Goal: Task Accomplishment & Management: Use online tool/utility

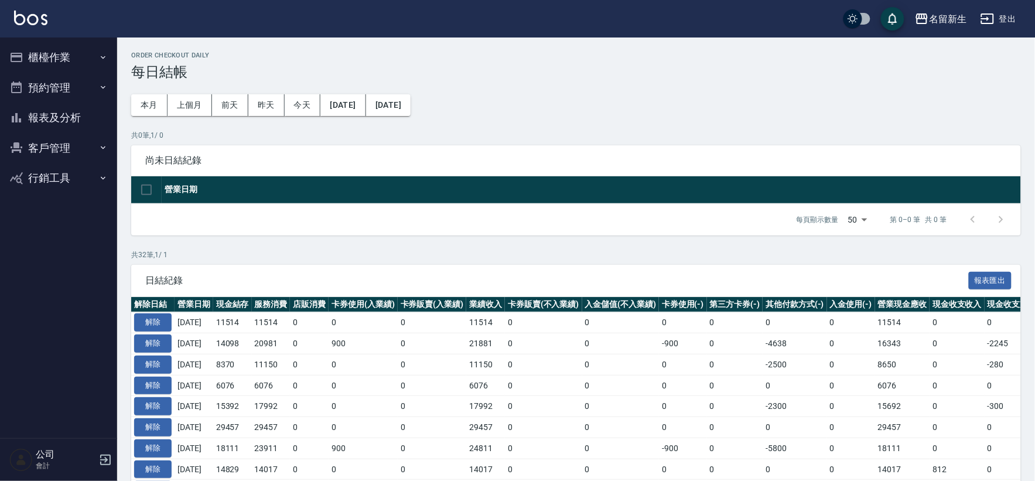
click at [65, 59] on button "櫃檯作業" at bounding box center [59, 57] width 108 height 30
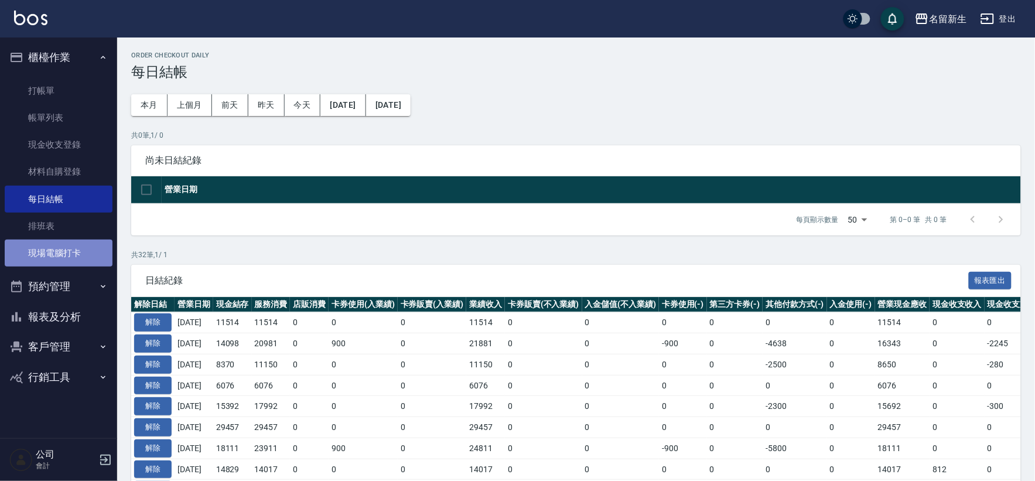
click at [82, 254] on link "現場電腦打卡" at bounding box center [59, 252] width 108 height 27
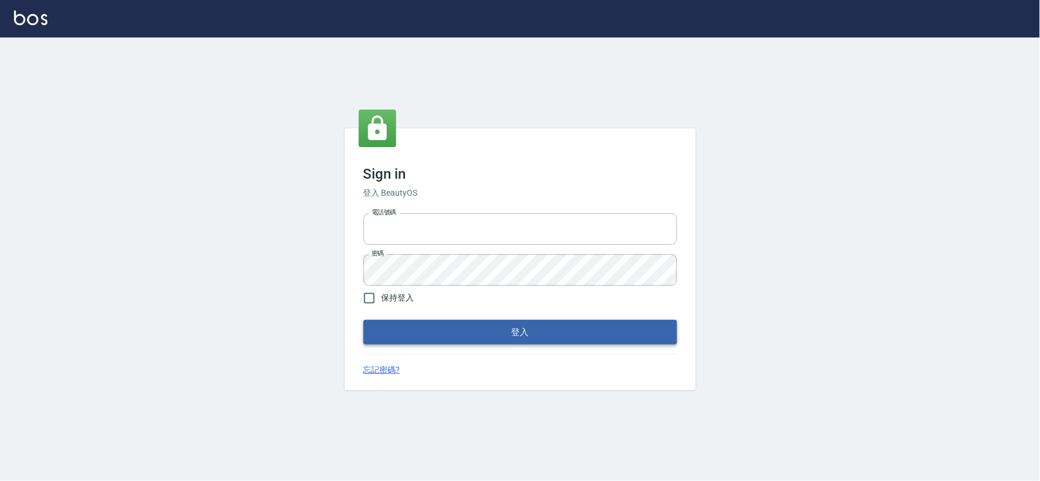
type input "034258365"
click at [566, 328] on button "登入" at bounding box center [521, 332] width 314 height 25
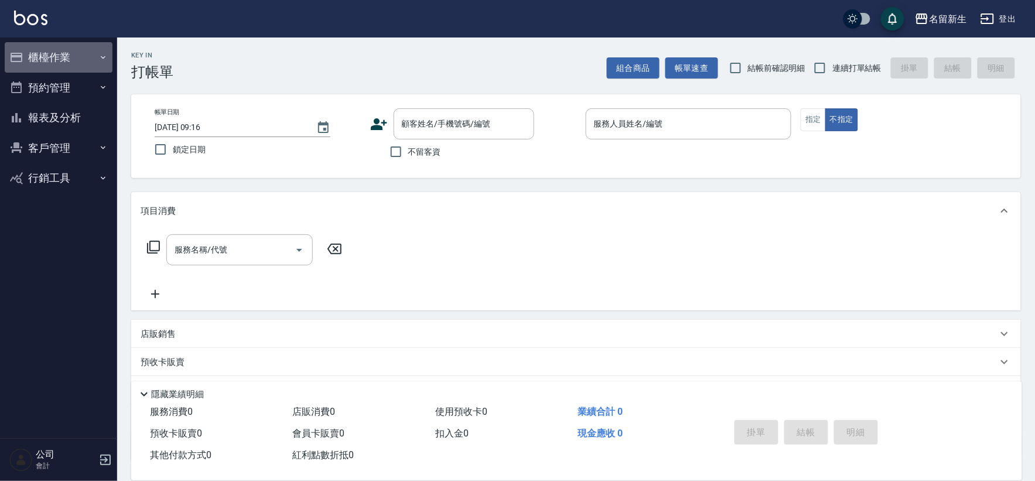
click at [44, 51] on button "櫃檯作業" at bounding box center [59, 57] width 108 height 30
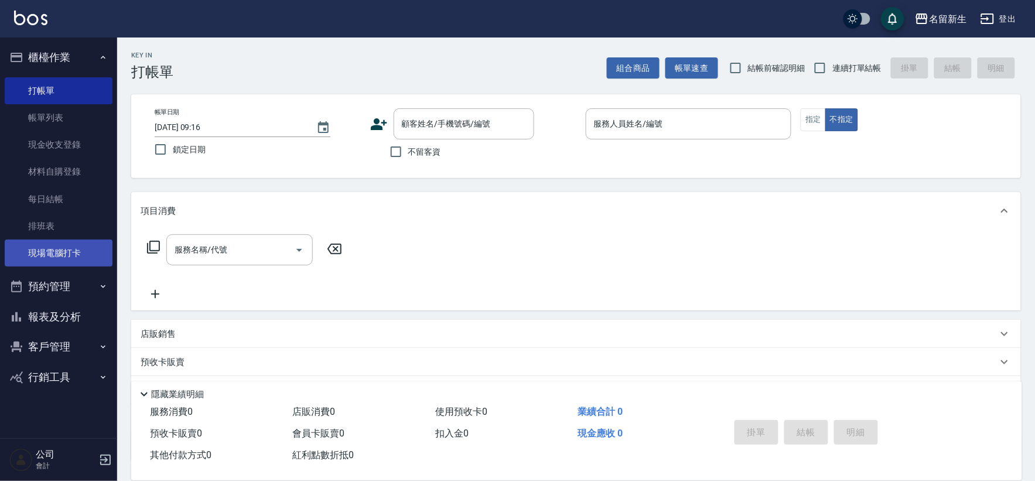
click at [25, 264] on link "現場電腦打卡" at bounding box center [59, 252] width 108 height 27
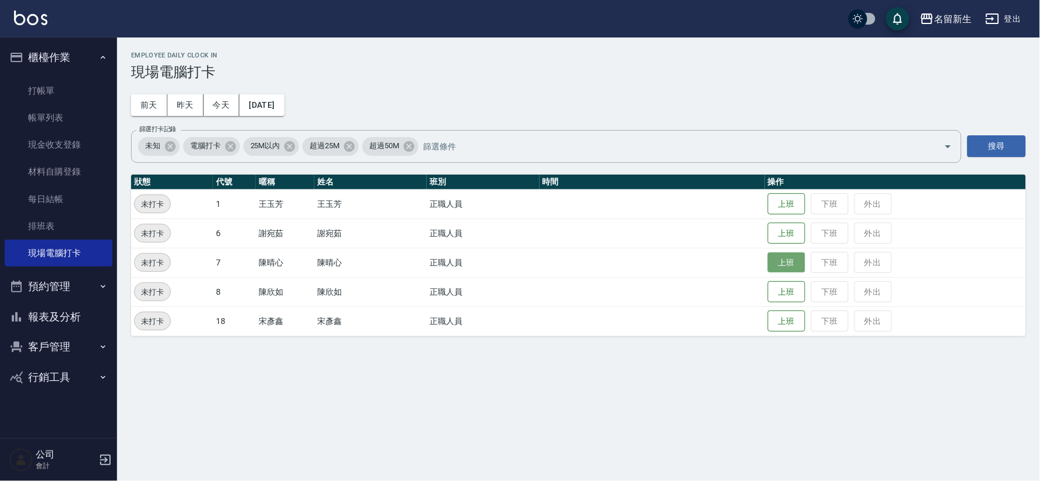
click at [772, 265] on button "上班" at bounding box center [786, 262] width 37 height 20
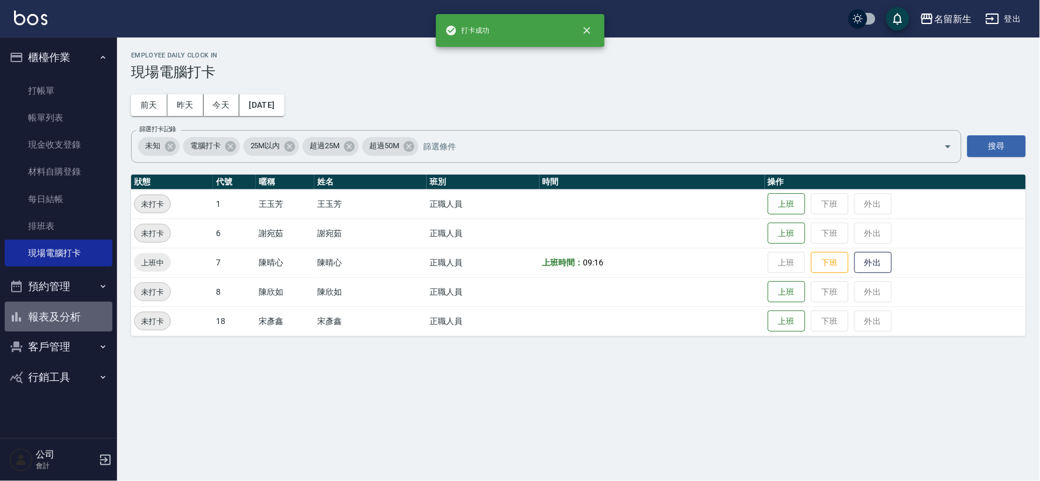
click at [82, 323] on button "報表及分析" at bounding box center [59, 317] width 108 height 30
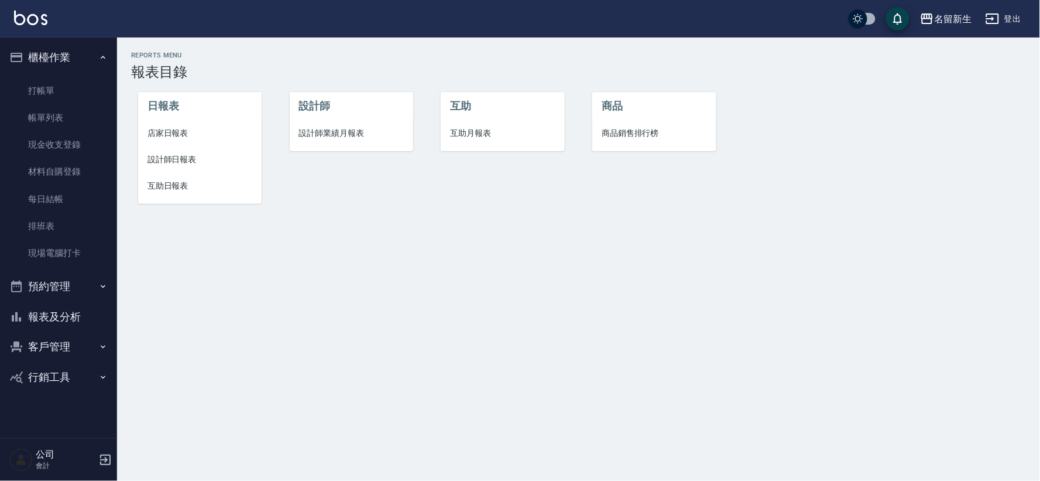
click at [360, 136] on span "設計師業績月報表" at bounding box center [351, 133] width 105 height 12
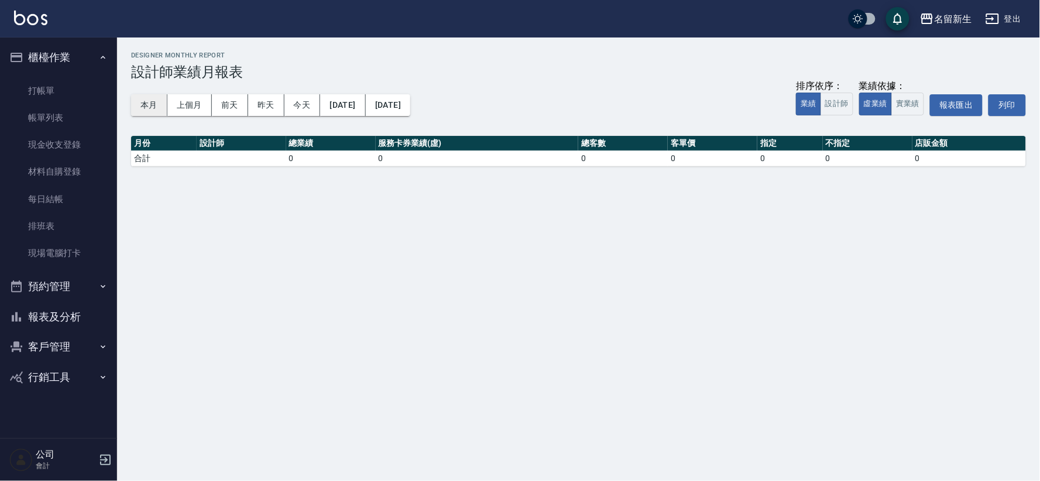
click at [141, 104] on button "本月" at bounding box center [149, 105] width 36 height 22
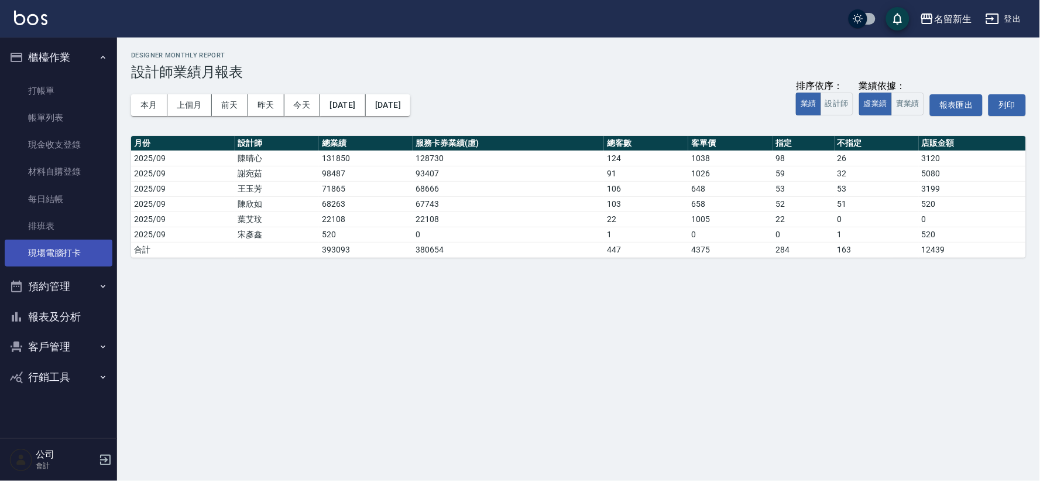
click at [20, 247] on link "現場電腦打卡" at bounding box center [59, 252] width 108 height 27
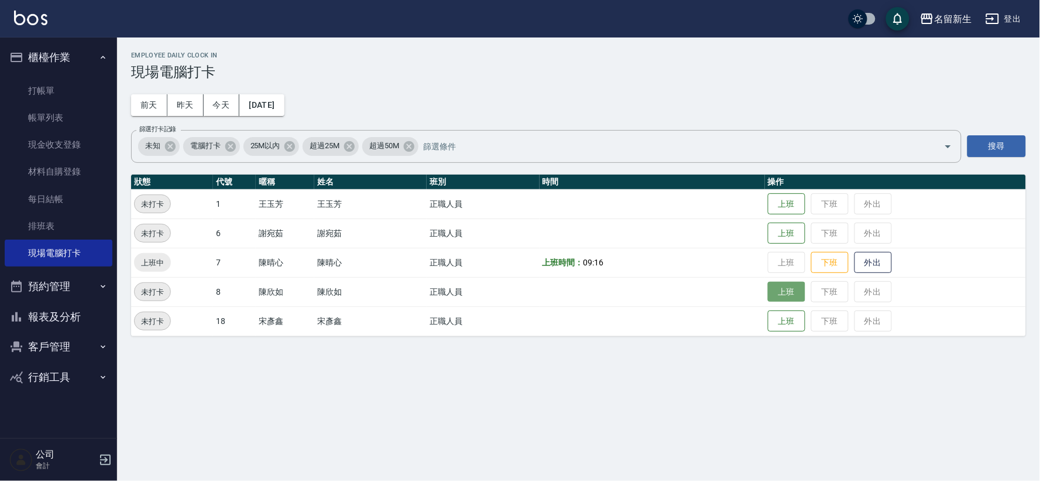
click at [792, 293] on button "上班" at bounding box center [786, 292] width 37 height 20
click at [781, 230] on button "上班" at bounding box center [786, 233] width 37 height 20
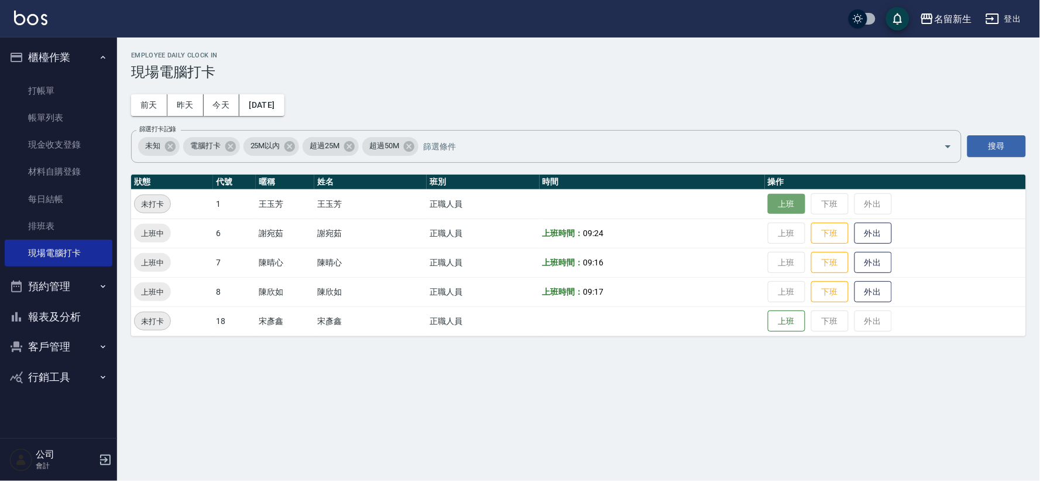
click at [797, 195] on button "上班" at bounding box center [786, 204] width 37 height 20
click at [71, 40] on ul "櫃檯作業 打帳單 帳單列表 現金收支登錄 材料自購登錄 每日結帳 排班表 現場電腦打卡 預約管理 預約管理 單日預約紀錄 單週預約紀錄 報表及分析 報表目錄 …" at bounding box center [59, 216] width 108 height 359
click at [61, 337] on button "客戶管理" at bounding box center [59, 346] width 108 height 30
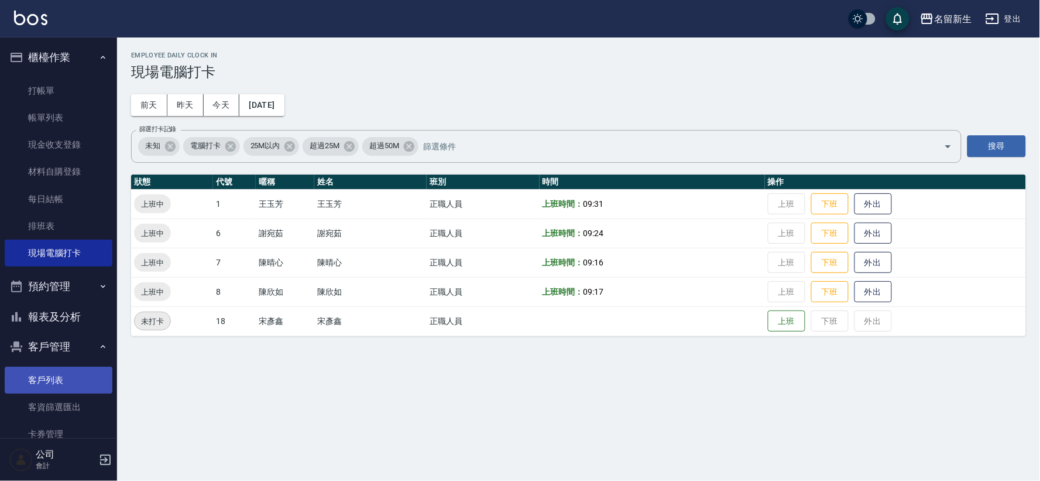
click at [69, 376] on link "客戶列表" at bounding box center [59, 380] width 108 height 27
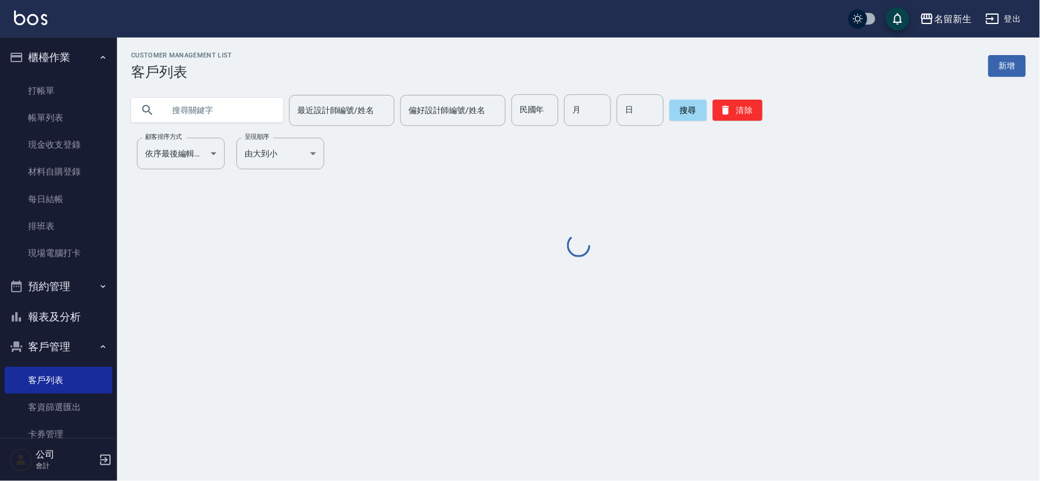
click at [204, 95] on input "text" at bounding box center [219, 110] width 110 height 32
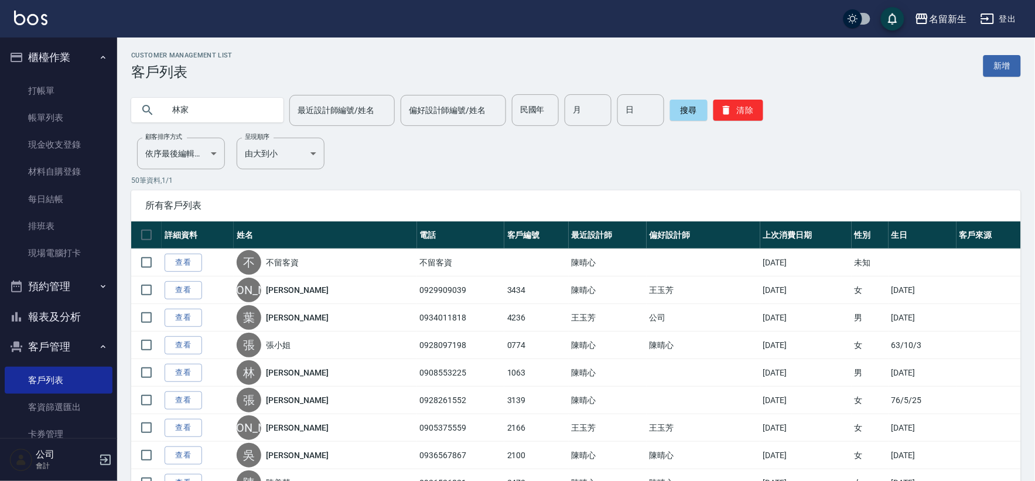
type input "林家"
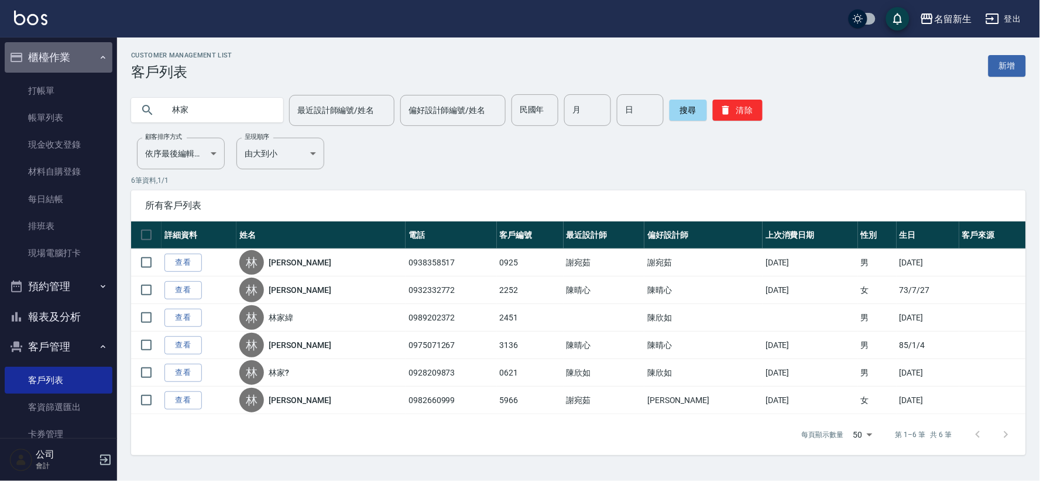
click at [70, 55] on button "櫃檯作業" at bounding box center [59, 57] width 108 height 30
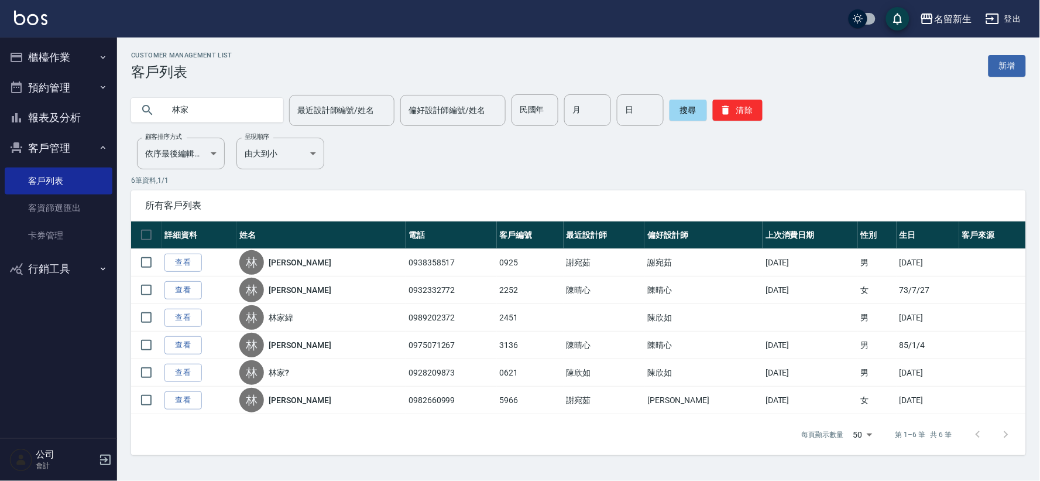
click at [54, 142] on button "客戶管理" at bounding box center [59, 148] width 108 height 30
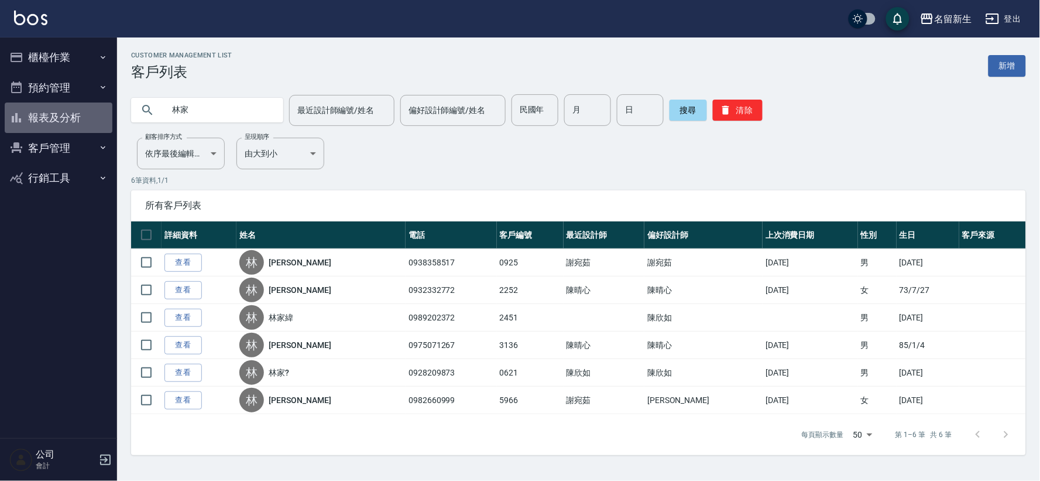
click at [47, 116] on button "報表及分析" at bounding box center [59, 117] width 108 height 30
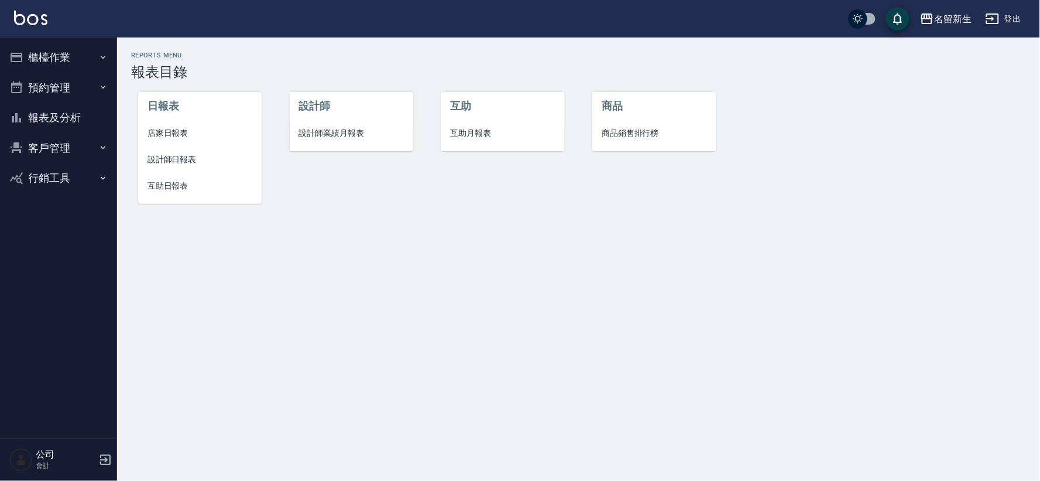
click at [347, 128] on span "設計師業績月報表" at bounding box center [351, 133] width 105 height 12
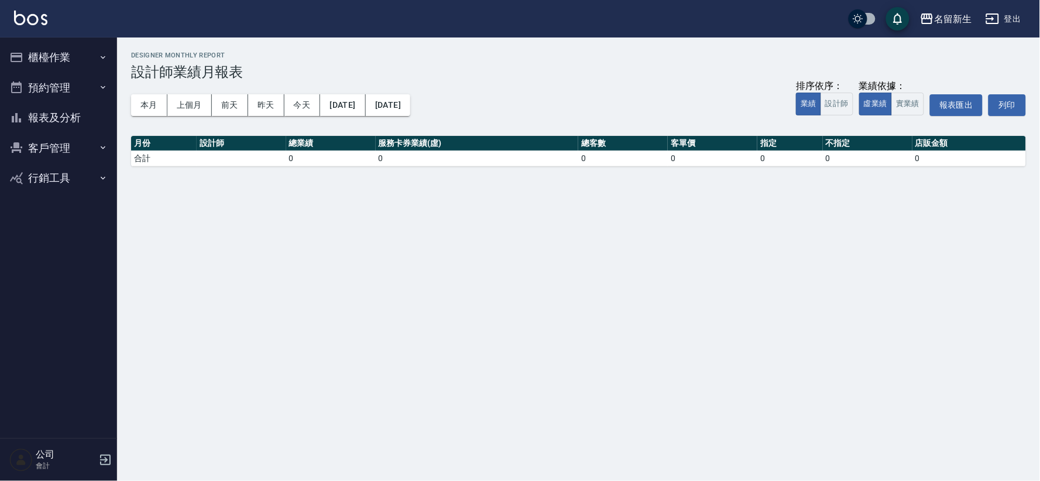
click at [135, 122] on div "本月 上個月 [DATE] [DATE] [DATE] [DATE] [DATE] 排序依序： 業績 設計師 業績依據： 虛業績 實業績 報表匯出 列印" at bounding box center [578, 105] width 895 height 50
click at [150, 107] on button "本月" at bounding box center [149, 105] width 36 height 22
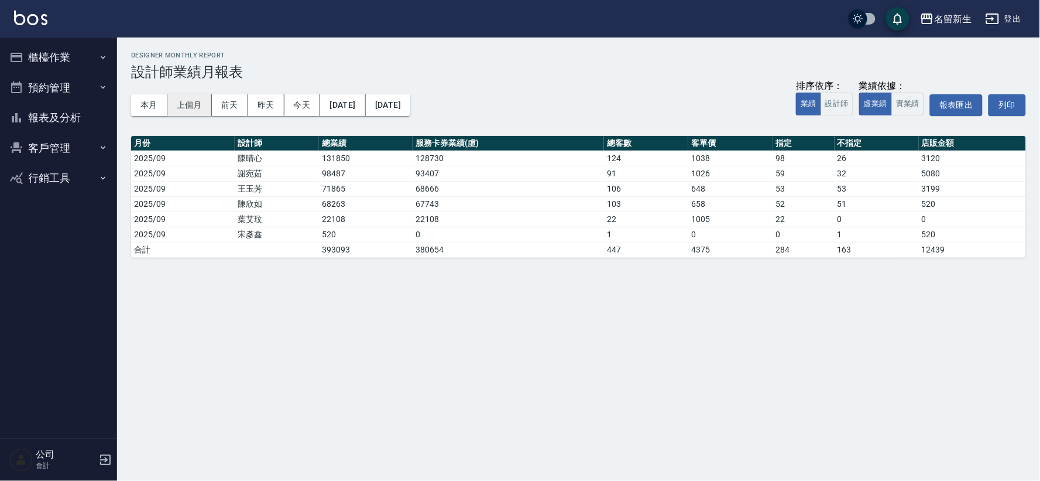
click at [189, 102] on button "上個月" at bounding box center [189, 105] width 44 height 22
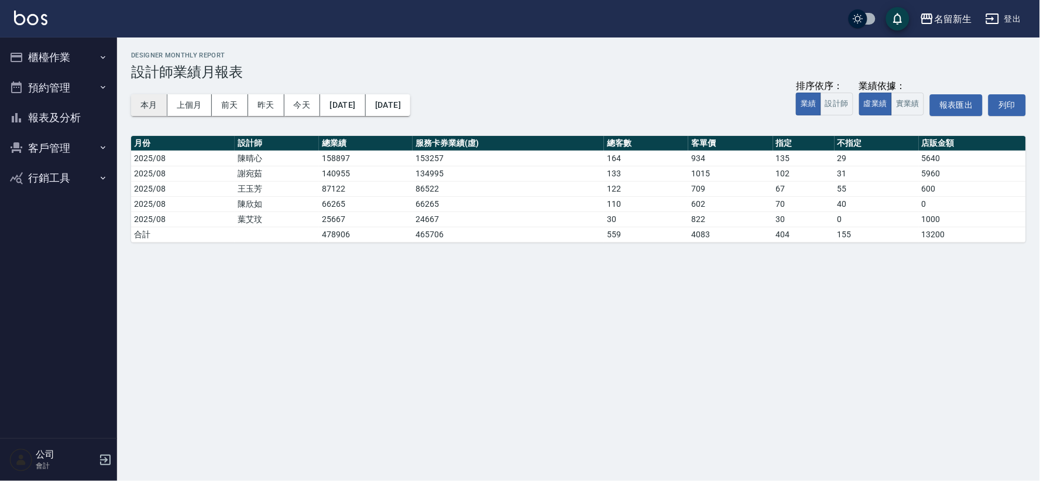
click at [142, 114] on button "本月" at bounding box center [149, 105] width 36 height 22
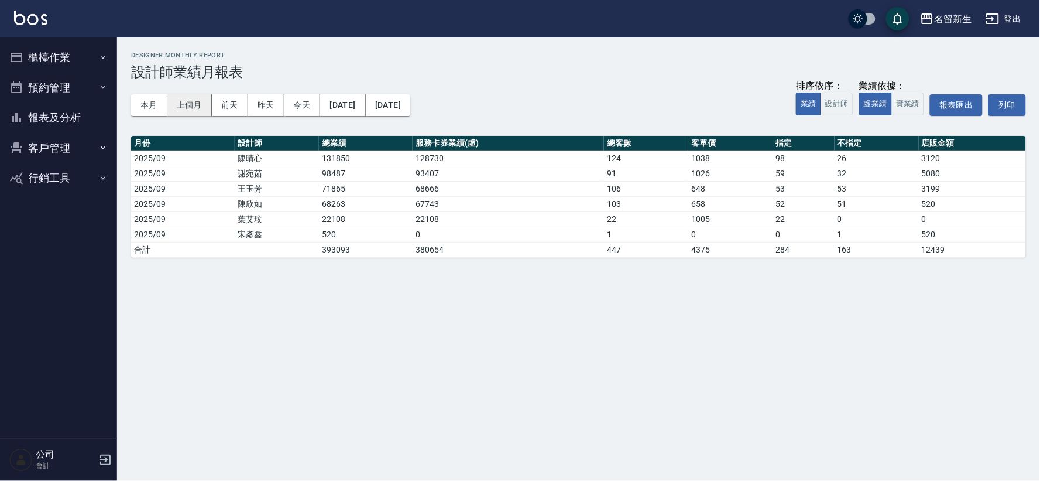
click at [201, 102] on button "上個月" at bounding box center [189, 105] width 44 height 22
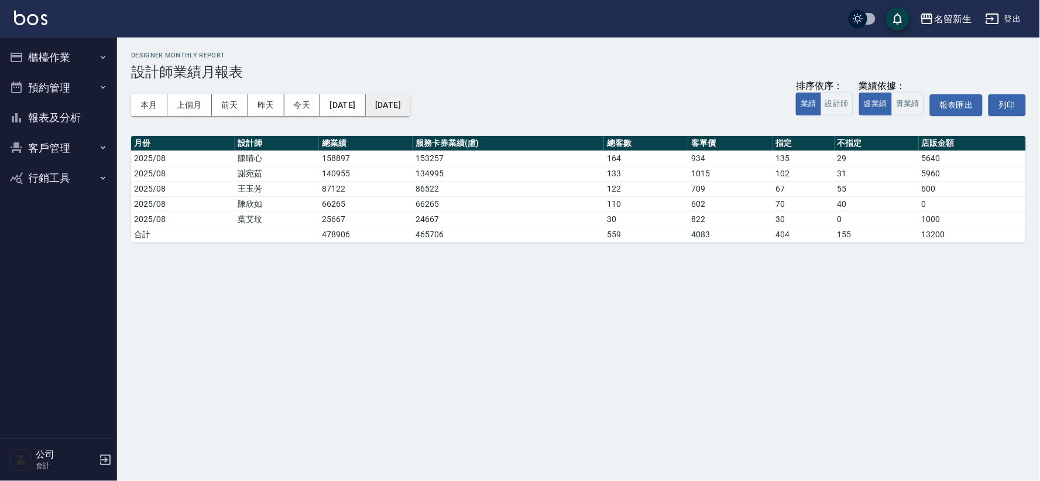
click at [410, 103] on button "[DATE]" at bounding box center [388, 105] width 44 height 22
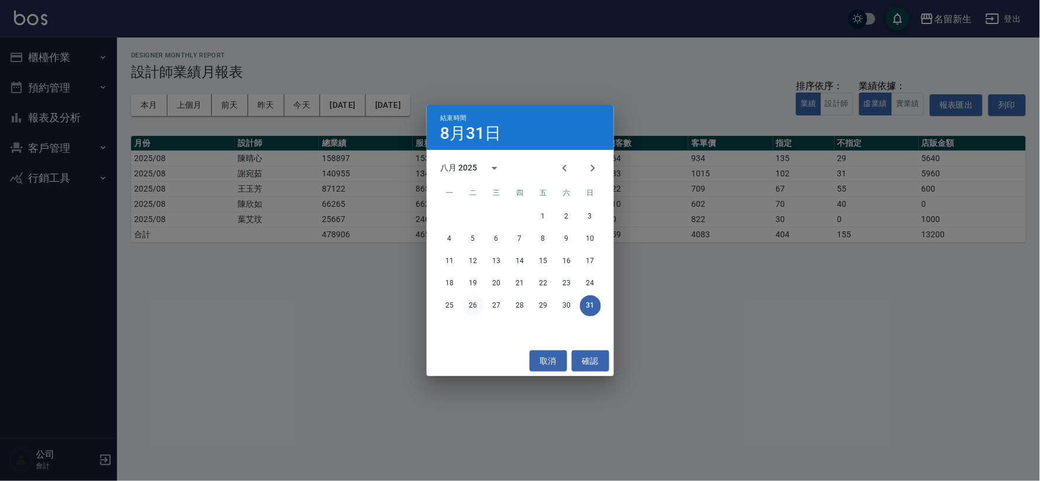
click at [479, 304] on button "26" at bounding box center [473, 305] width 21 height 21
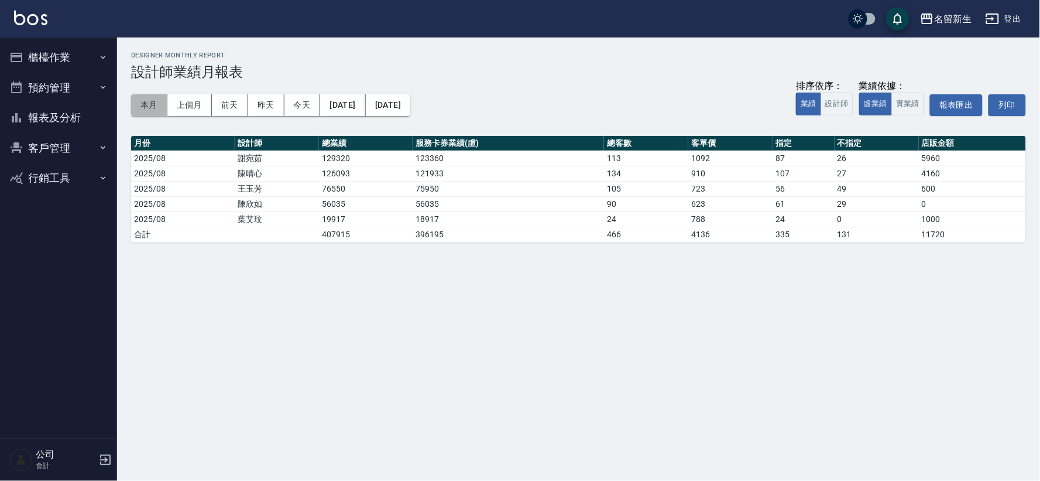
click at [139, 109] on button "本月" at bounding box center [149, 105] width 36 height 22
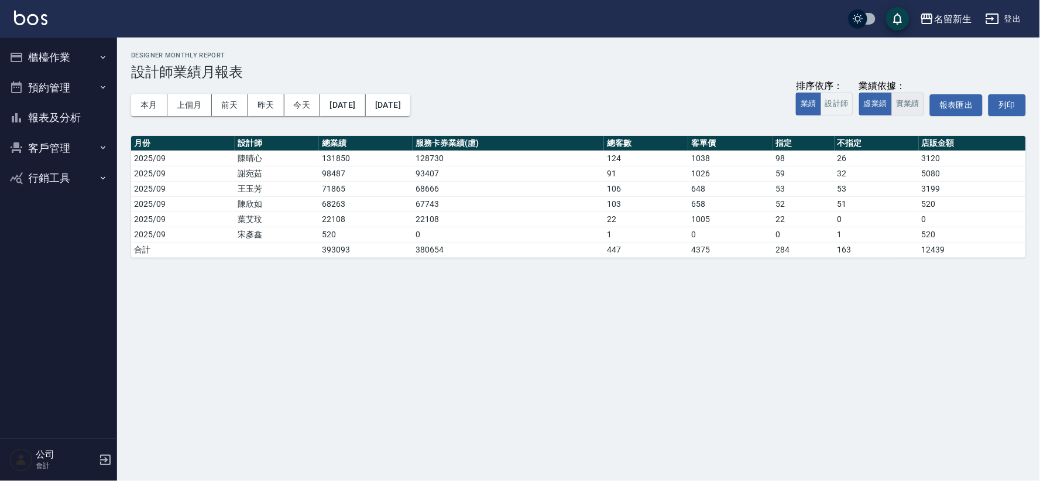
click at [902, 101] on button "實業績" at bounding box center [908, 104] width 33 height 23
click at [56, 139] on button "客戶管理" at bounding box center [59, 148] width 108 height 30
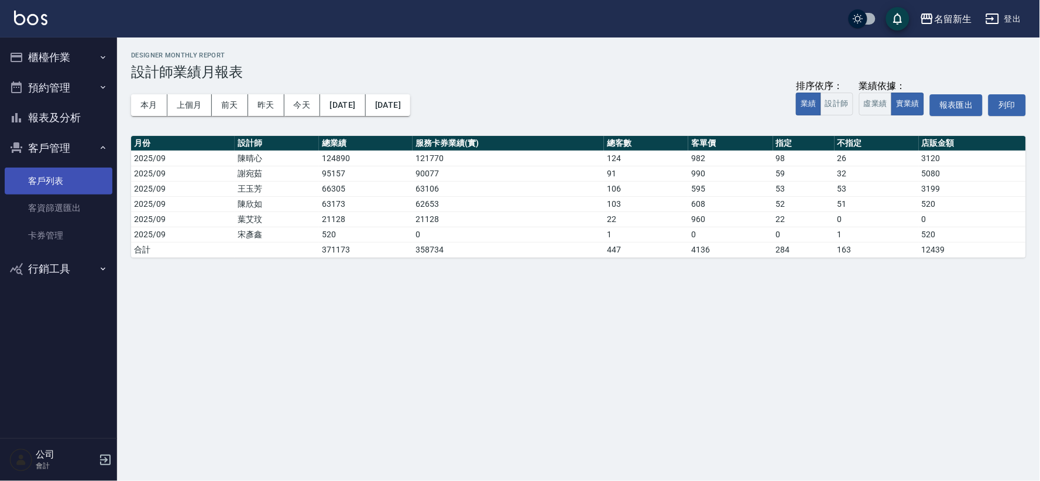
click at [69, 185] on link "客戶列表" at bounding box center [59, 180] width 108 height 27
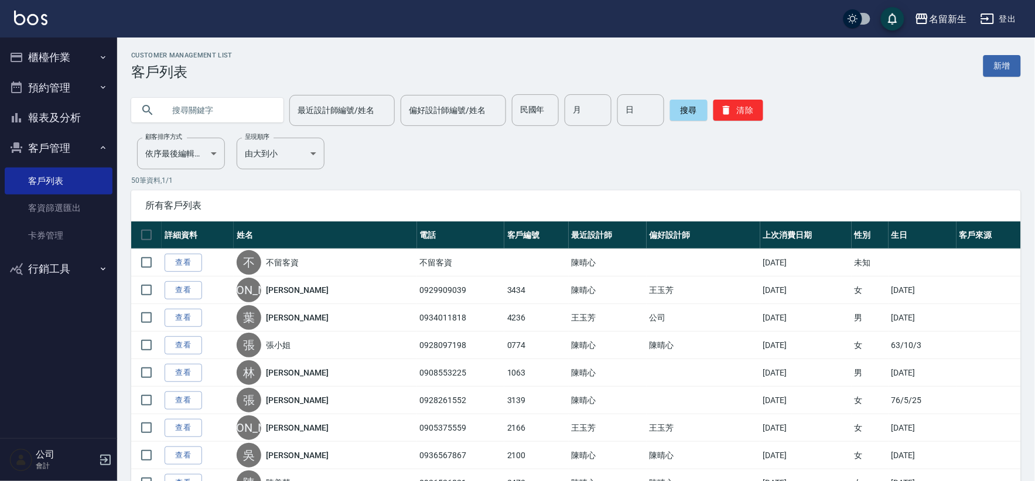
click at [52, 153] on button "客戶管理" at bounding box center [59, 148] width 108 height 30
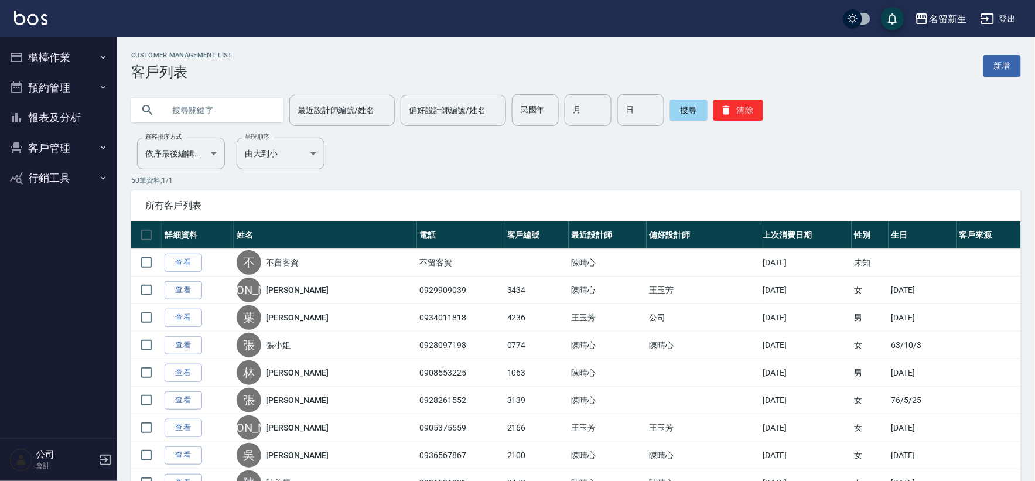
click at [71, 105] on button "報表及分析" at bounding box center [59, 117] width 108 height 30
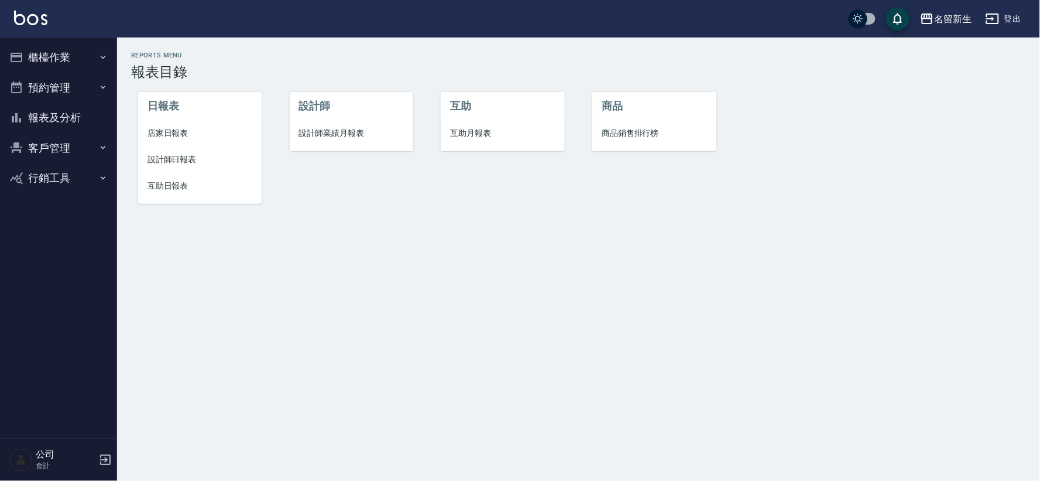
click at [330, 136] on span "設計師業績月報表" at bounding box center [351, 133] width 105 height 12
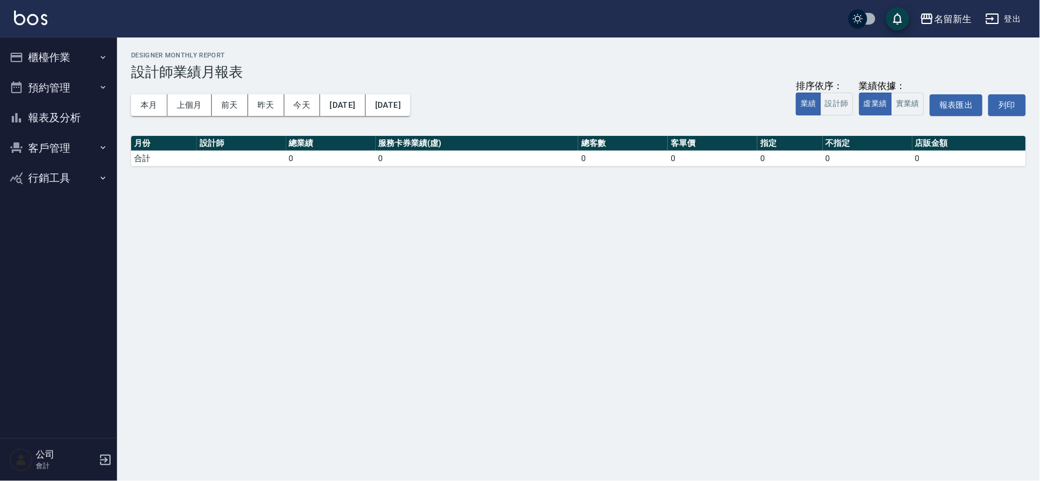
click at [60, 145] on button "客戶管理" at bounding box center [59, 148] width 108 height 30
click at [59, 182] on link "客戶列表" at bounding box center [59, 180] width 108 height 27
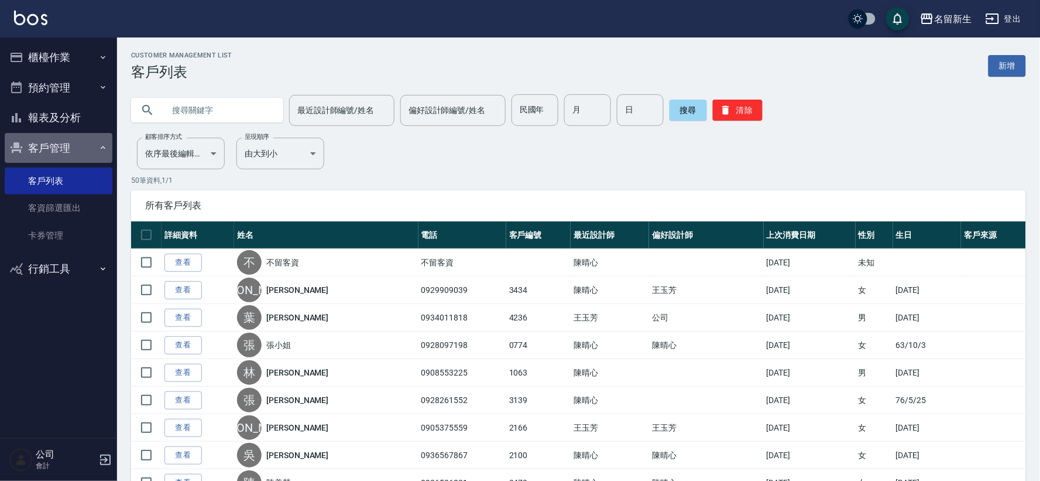
click at [43, 148] on button "客戶管理" at bounding box center [59, 148] width 108 height 30
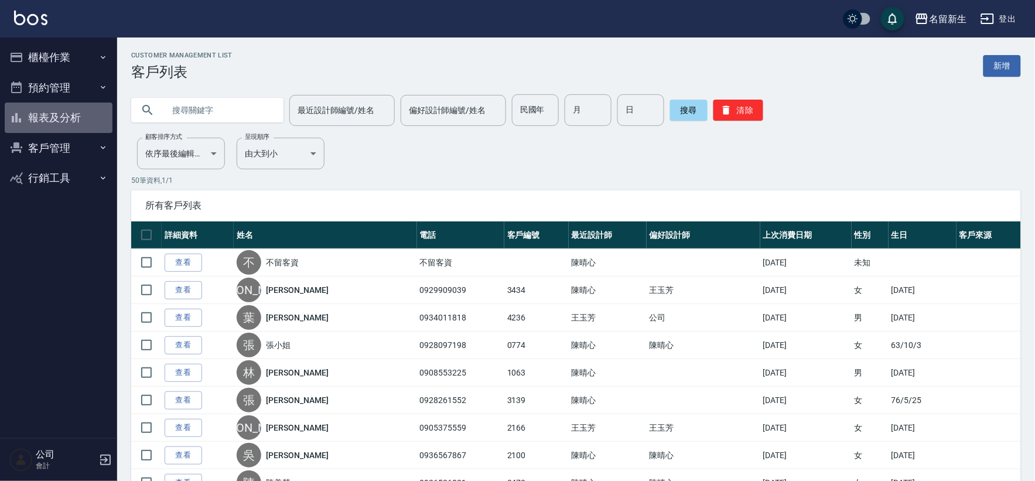
click at [67, 103] on button "報表及分析" at bounding box center [59, 117] width 108 height 30
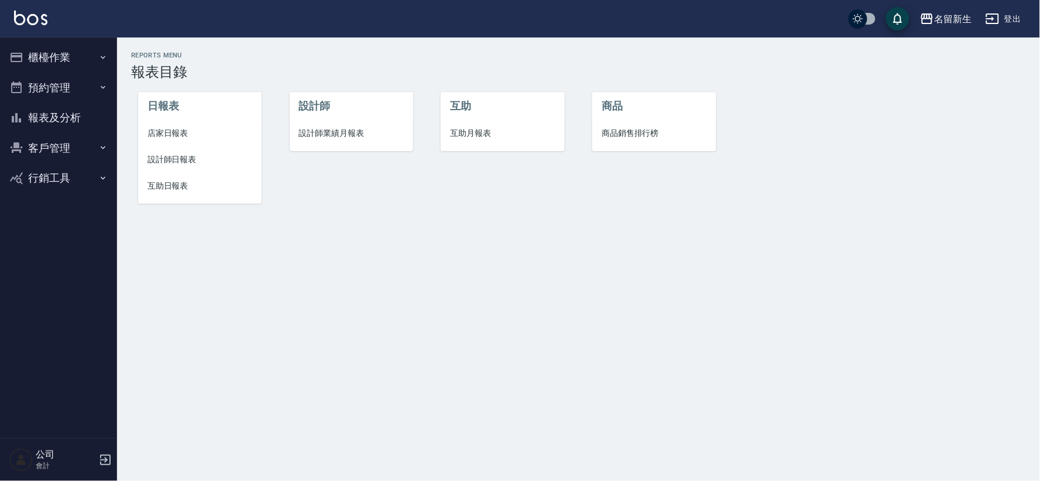
click at [174, 161] on span "設計師日報表" at bounding box center [200, 159] width 105 height 12
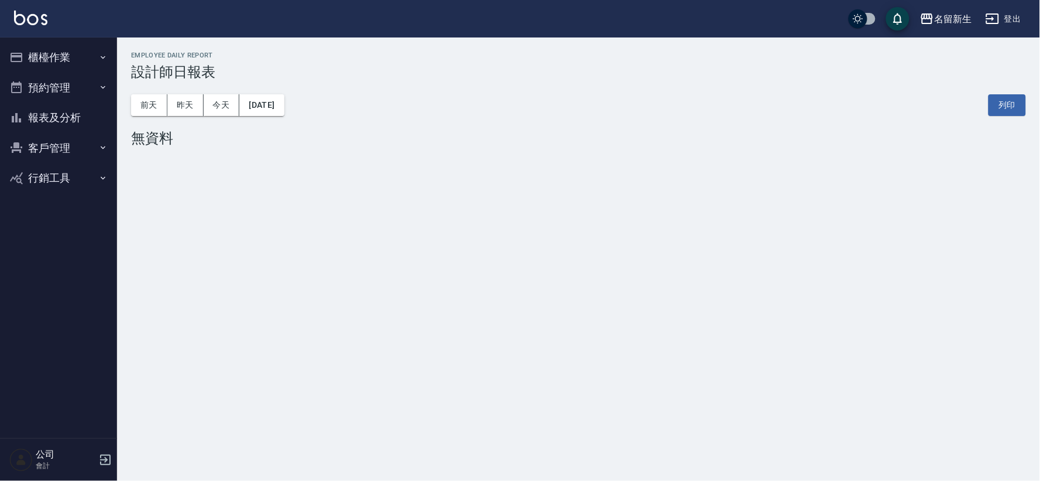
click at [46, 149] on button "客戶管理" at bounding box center [59, 148] width 108 height 30
click at [53, 159] on button "客戶管理" at bounding box center [59, 148] width 108 height 30
click at [62, 116] on button "報表及分析" at bounding box center [59, 117] width 108 height 30
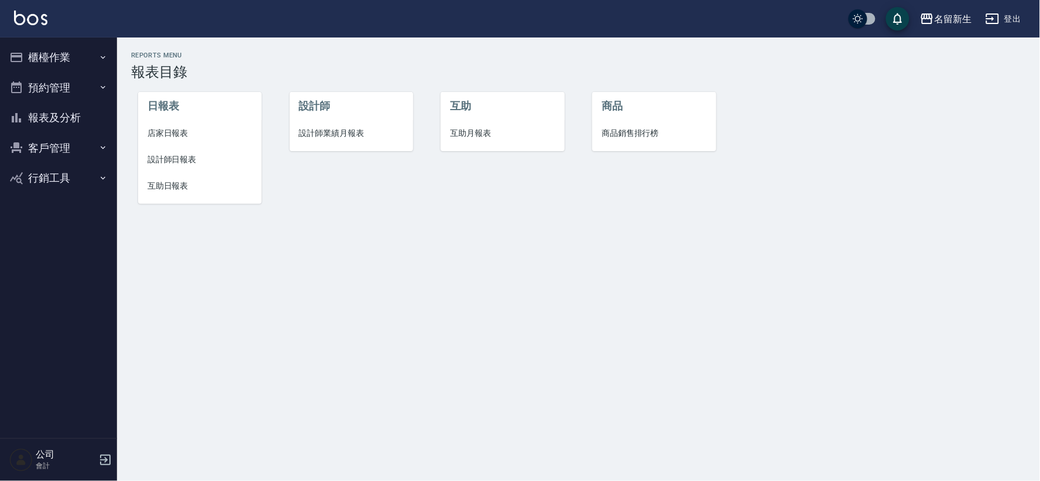
click at [328, 138] on span "設計師業績月報表" at bounding box center [351, 133] width 105 height 12
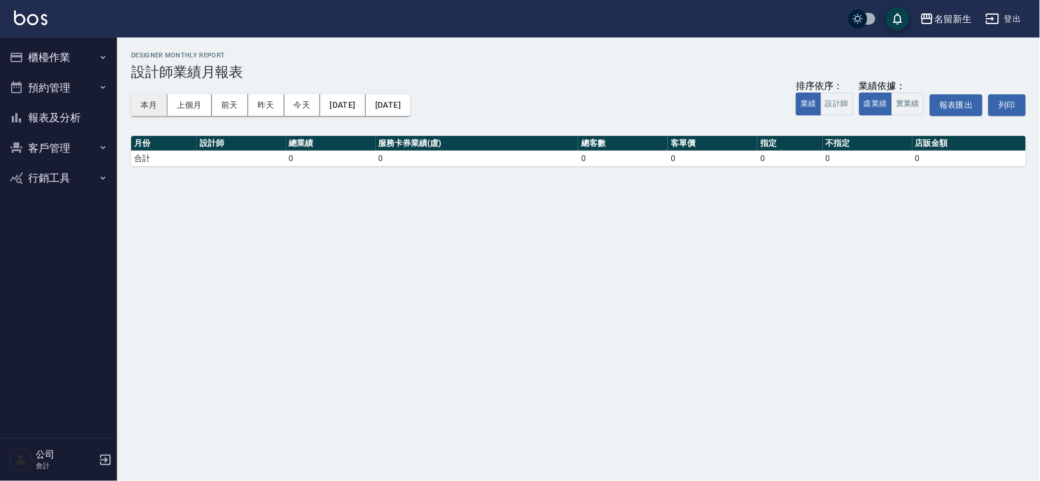
click at [157, 104] on button "本月" at bounding box center [149, 105] width 36 height 22
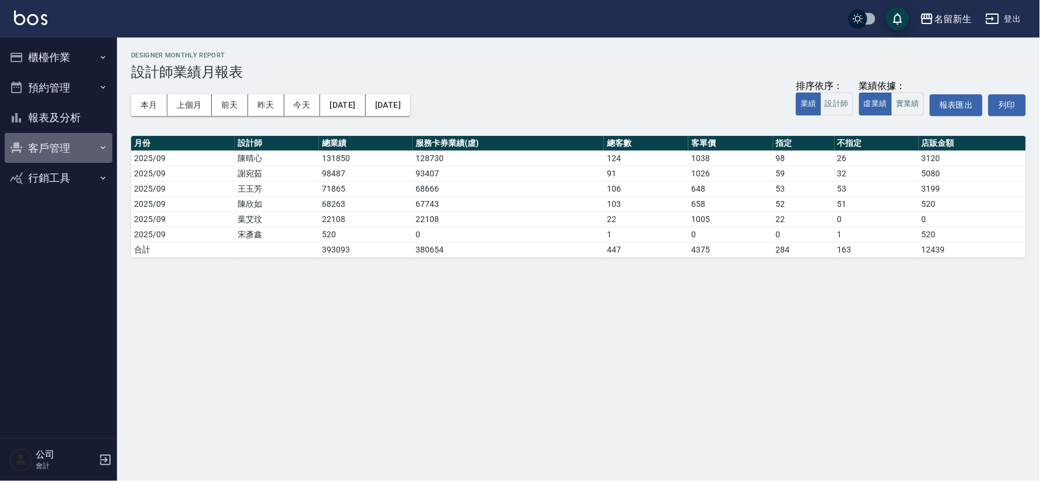
click at [61, 145] on button "客戶管理" at bounding box center [59, 148] width 108 height 30
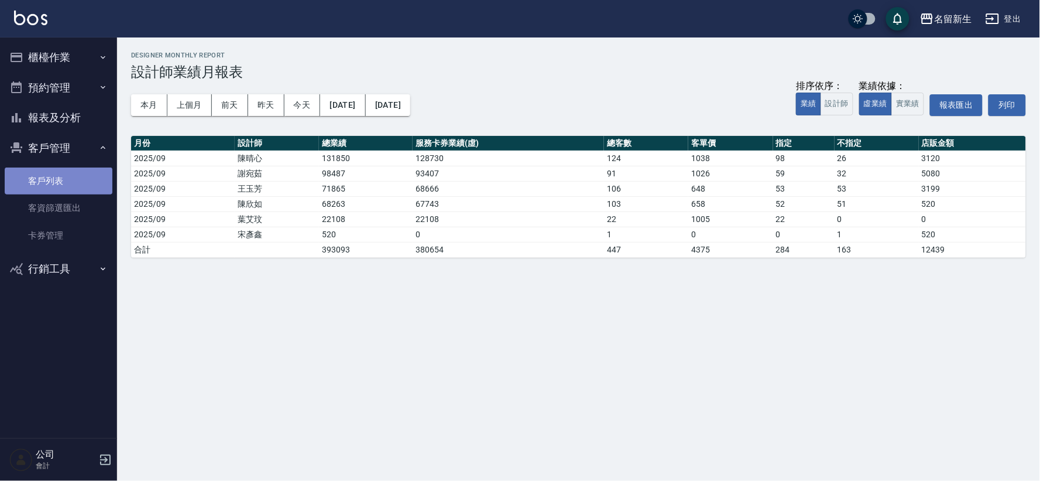
click at [63, 184] on link "客戶列表" at bounding box center [59, 180] width 108 height 27
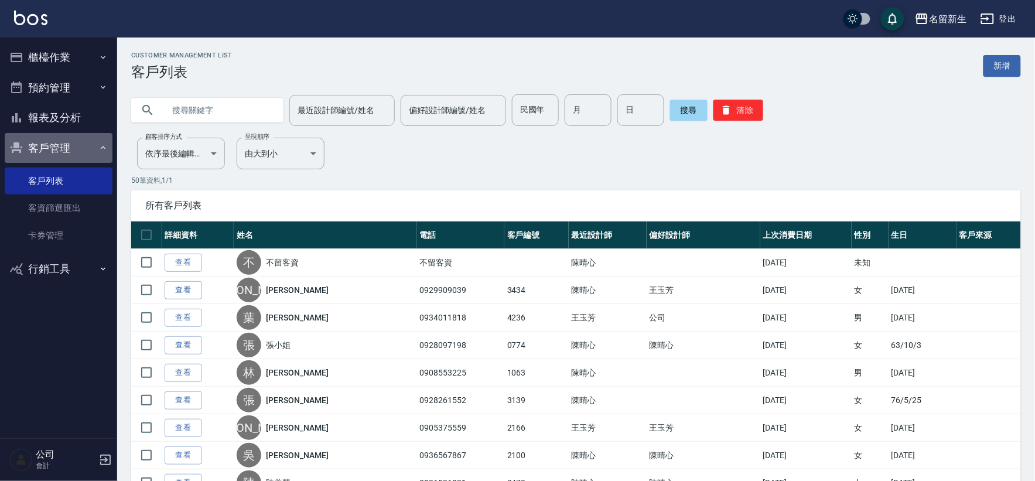
drag, startPoint x: 60, startPoint y: 142, endPoint x: 66, endPoint y: 121, distance: 21.9
click at [60, 141] on button "客戶管理" at bounding box center [59, 148] width 108 height 30
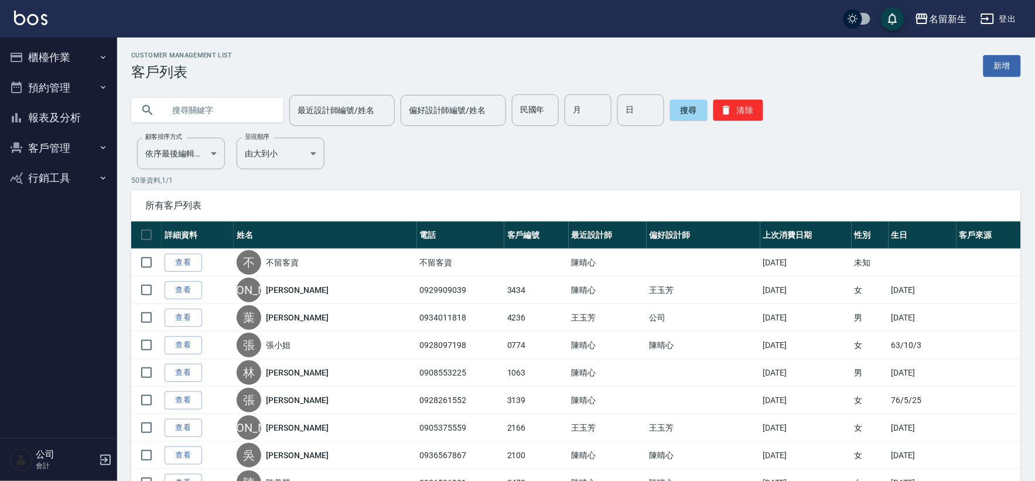
click at [65, 44] on button "櫃檯作業" at bounding box center [59, 57] width 108 height 30
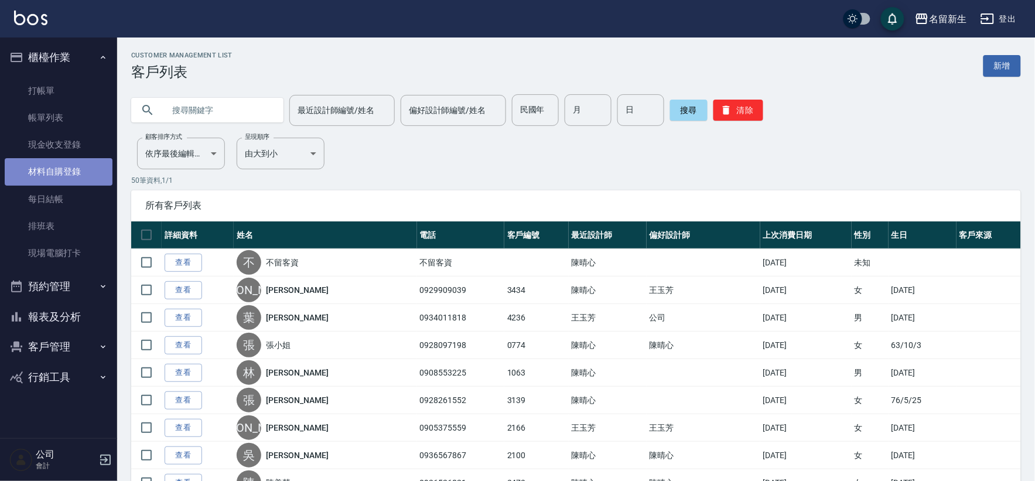
click at [85, 173] on link "材料自購登錄" at bounding box center [59, 171] width 108 height 27
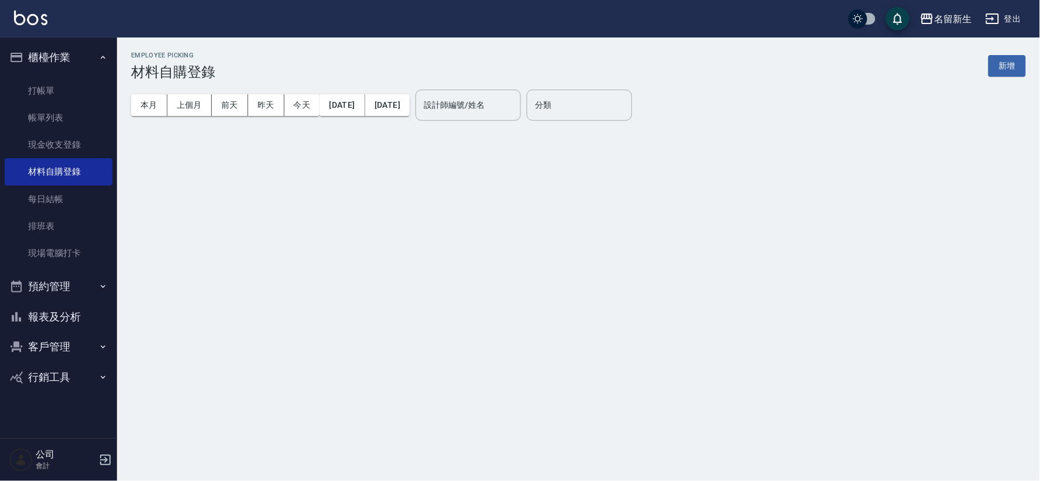
click at [1012, 66] on button "新增" at bounding box center [1007, 66] width 37 height 22
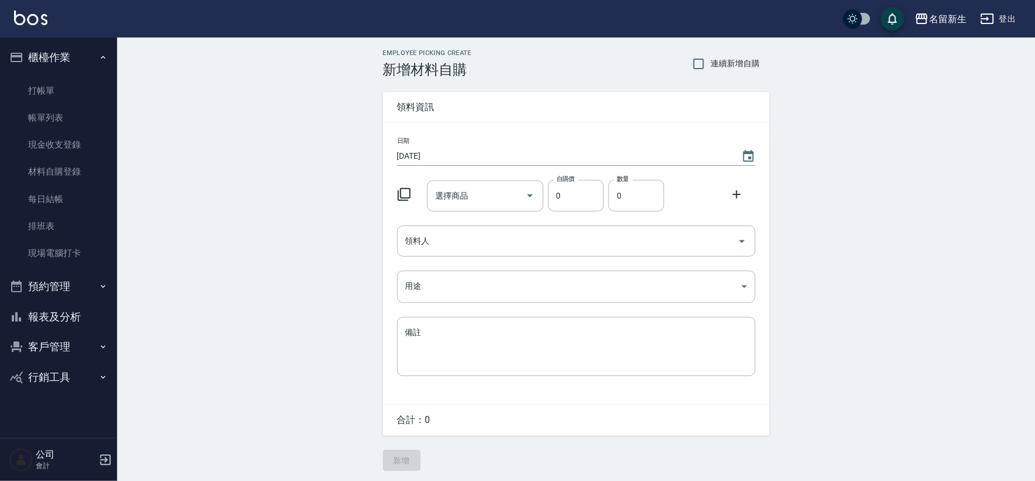
click at [408, 192] on icon at bounding box center [404, 194] width 14 height 14
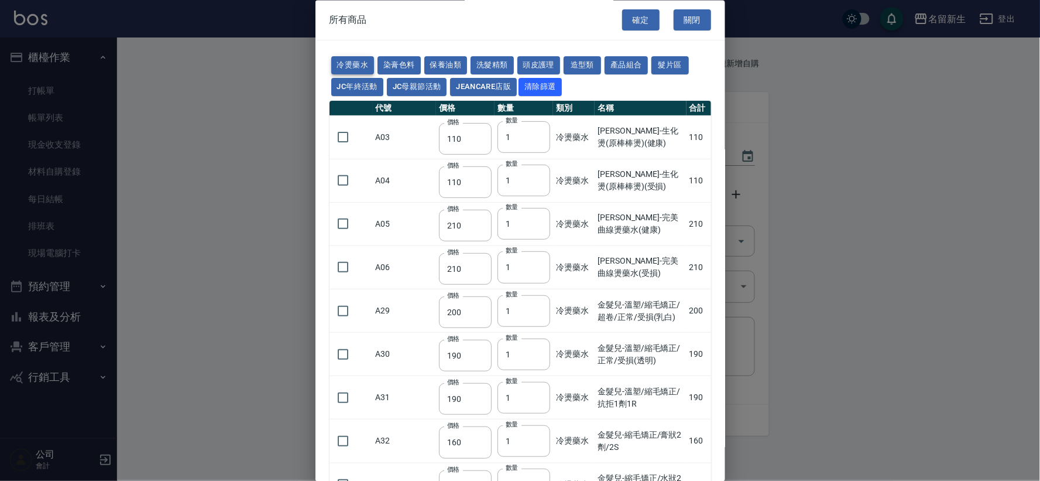
click at [358, 66] on button "冷燙藥水" at bounding box center [352, 66] width 43 height 18
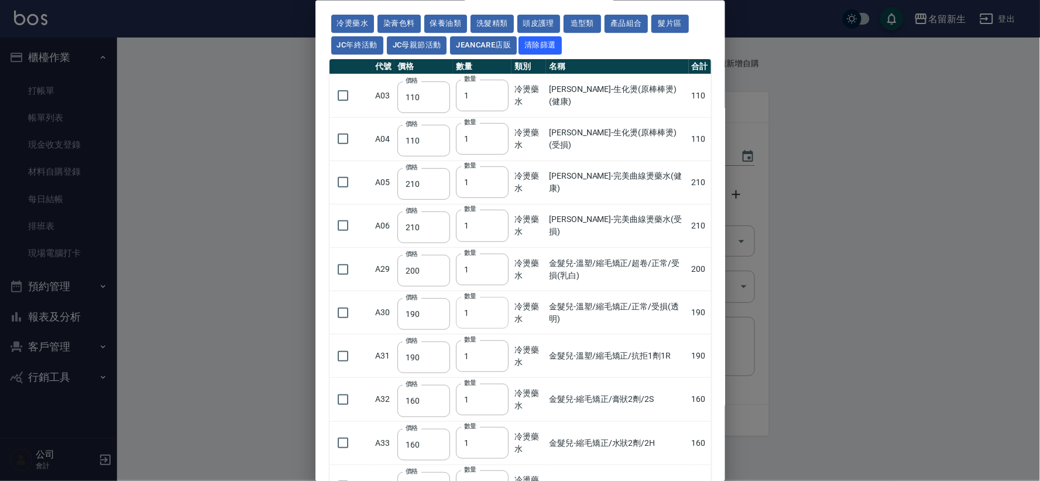
scroll to position [130, 0]
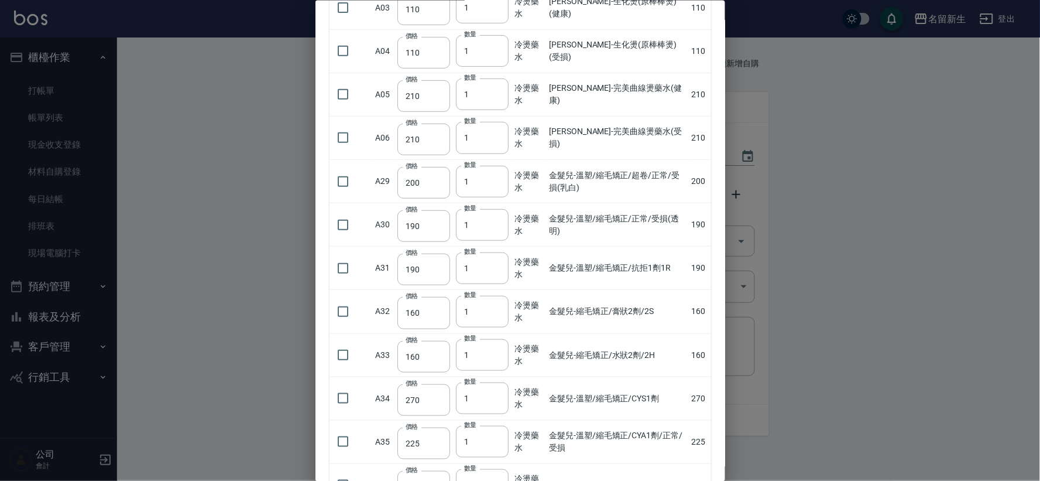
click at [344, 306] on input "checkbox" at bounding box center [343, 311] width 25 height 25
checkbox input "true"
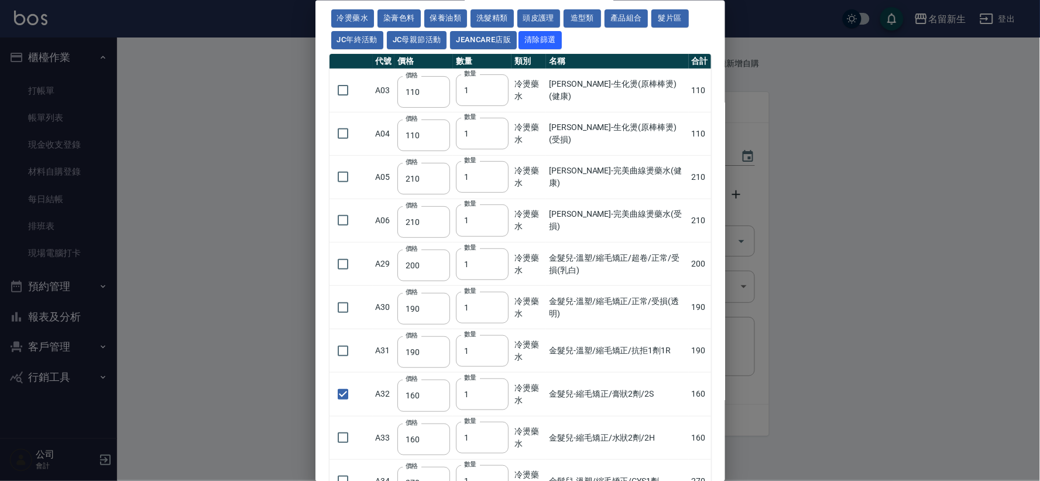
scroll to position [0, 0]
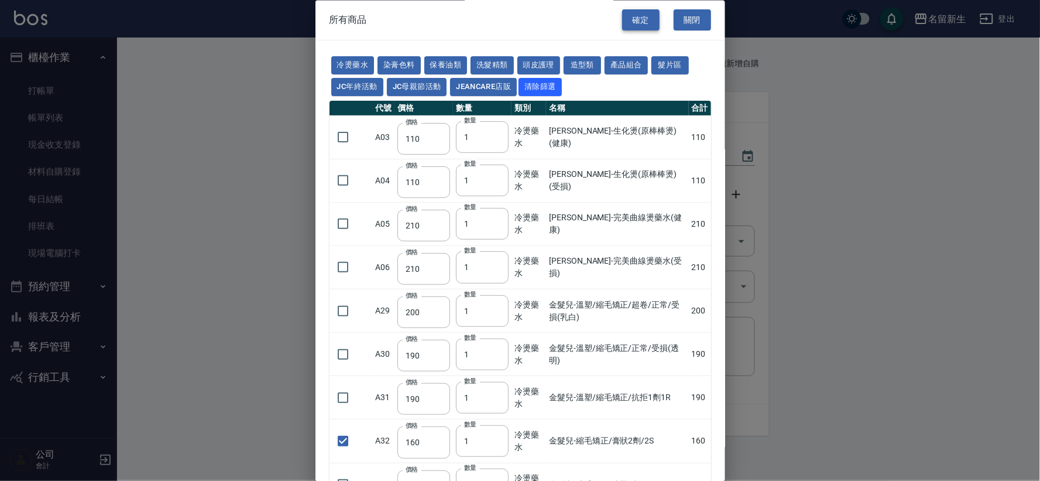
click at [639, 16] on button "確定" at bounding box center [640, 20] width 37 height 22
type input "金髮兒-縮毛矯正/膏狀2劑/2S"
type input "160"
type input "1"
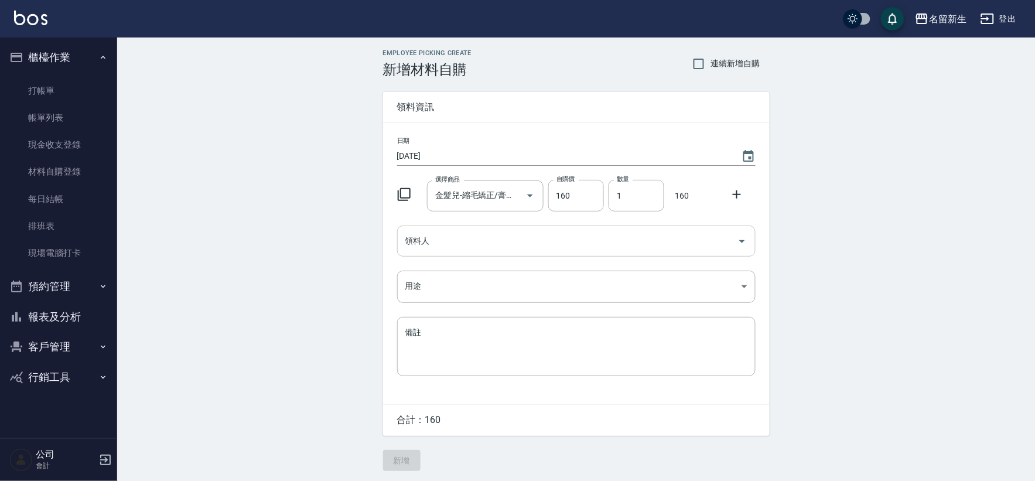
click at [523, 242] on input "領料人" at bounding box center [567, 241] width 330 height 20
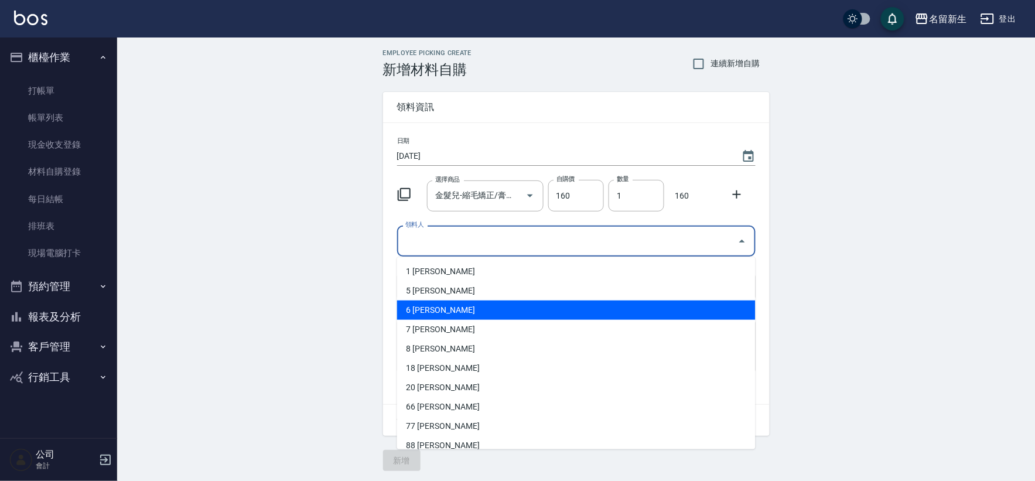
click at [512, 314] on li "6 [PERSON_NAME]" at bounding box center [576, 309] width 358 height 19
type input "謝宛茹"
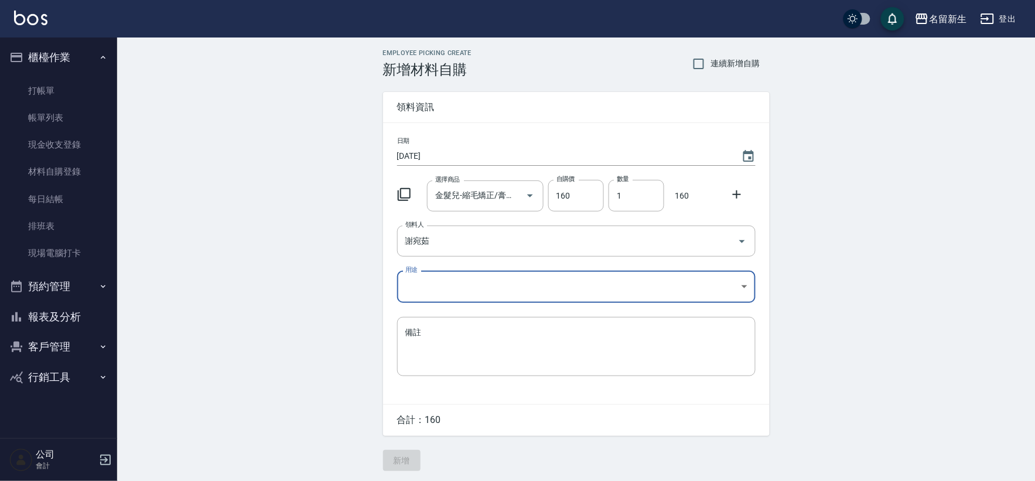
click at [506, 289] on body "名留新生 登出 櫃檯作業 打帳單 帳單列表 現金收支登錄 材料自購登錄 每日結帳 排班表 現場電腦打卡 預約管理 預約管理 單日預約紀錄 單週預約紀錄 報表及…" at bounding box center [517, 241] width 1035 height 482
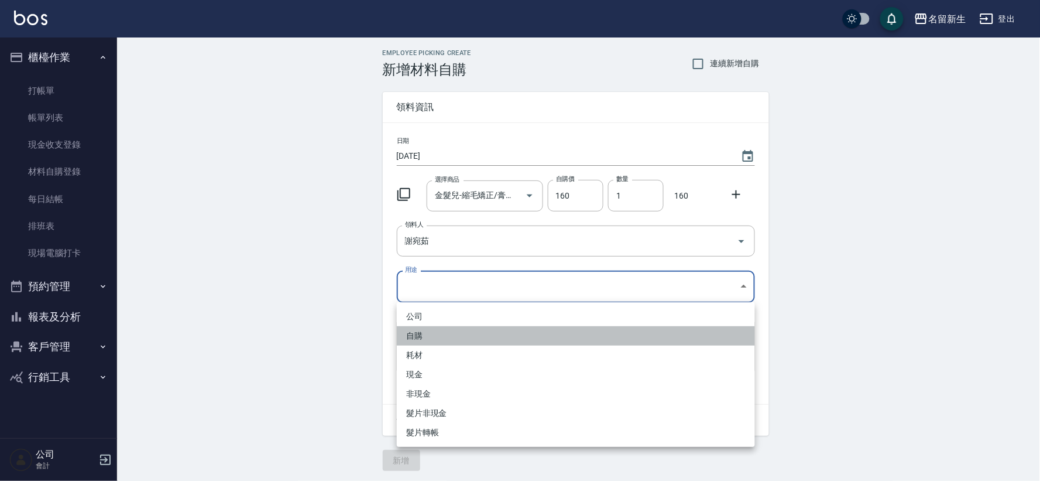
click at [510, 336] on li "自購" at bounding box center [576, 335] width 358 height 19
type input "自購"
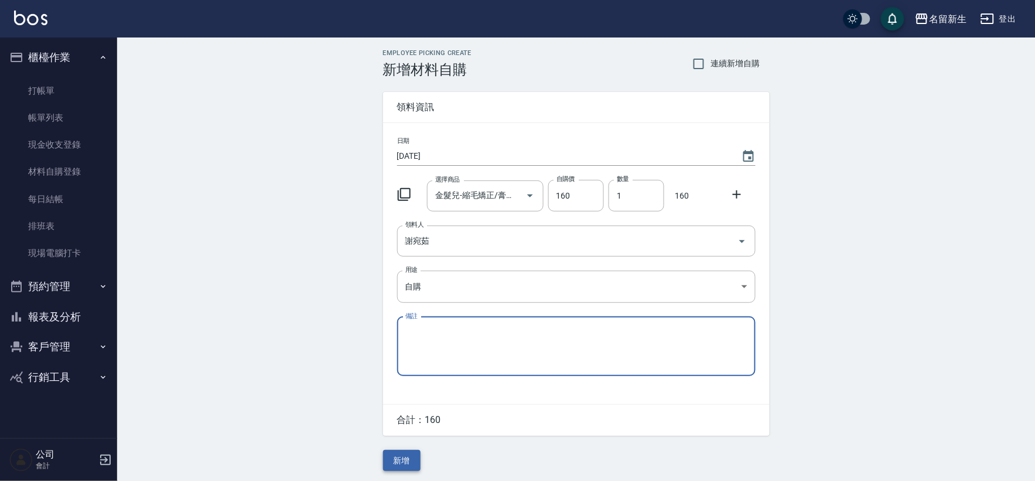
click at [395, 461] on button "新增" at bounding box center [401, 461] width 37 height 22
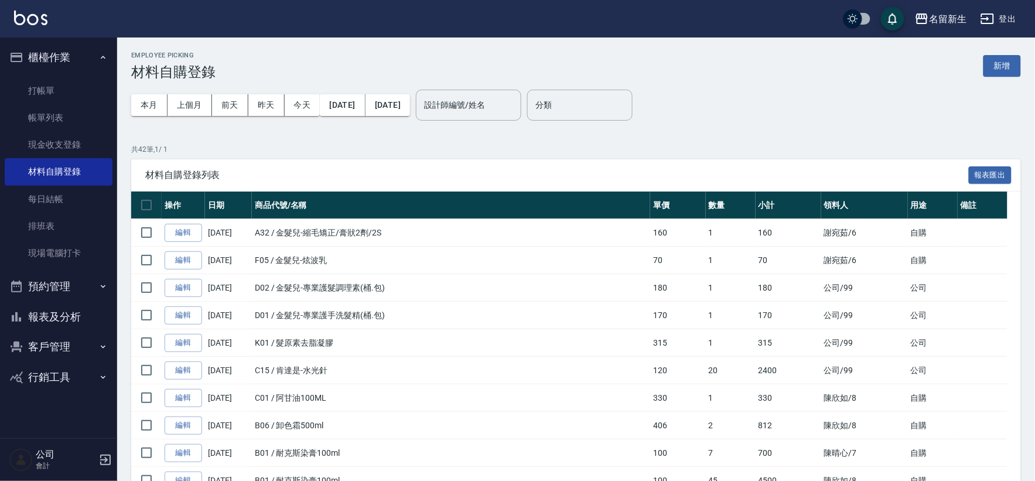
click at [46, 60] on button "櫃檯作業" at bounding box center [59, 57] width 108 height 30
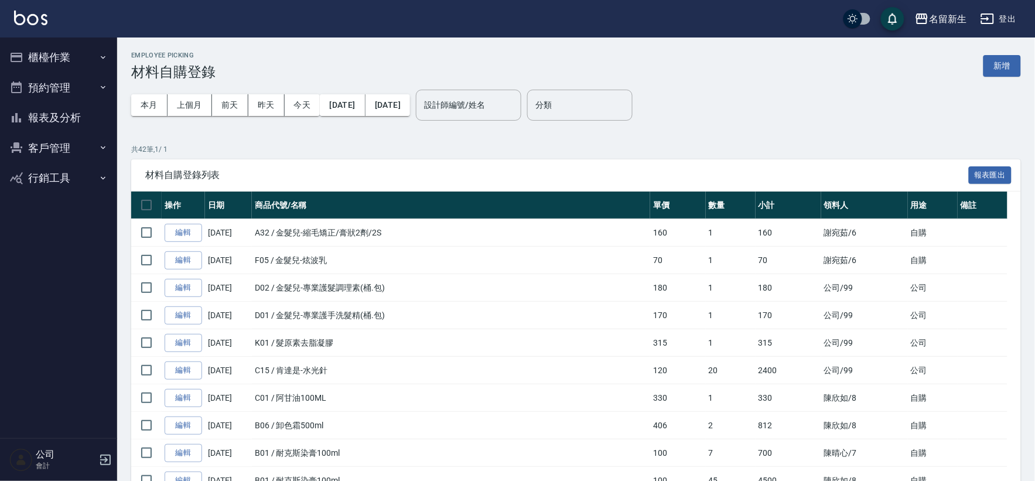
click at [51, 148] on button "客戶管理" at bounding box center [59, 148] width 108 height 30
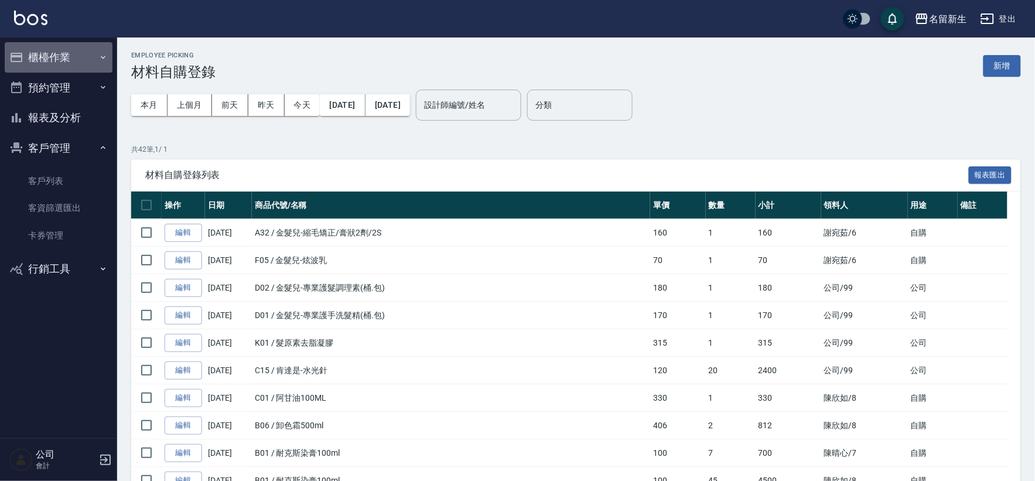
click at [54, 61] on button "櫃檯作業" at bounding box center [59, 57] width 108 height 30
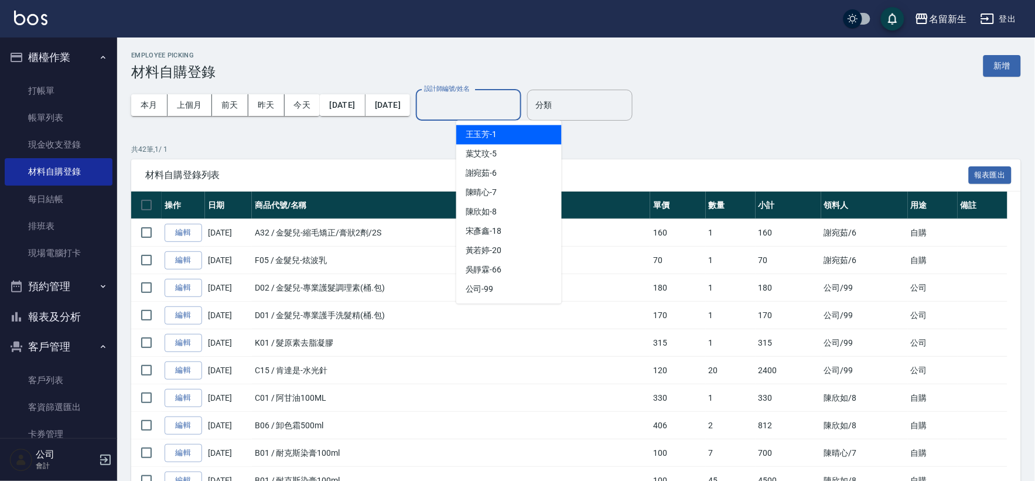
click at [504, 104] on input "設計師編號/姓名" at bounding box center [468, 105] width 95 height 20
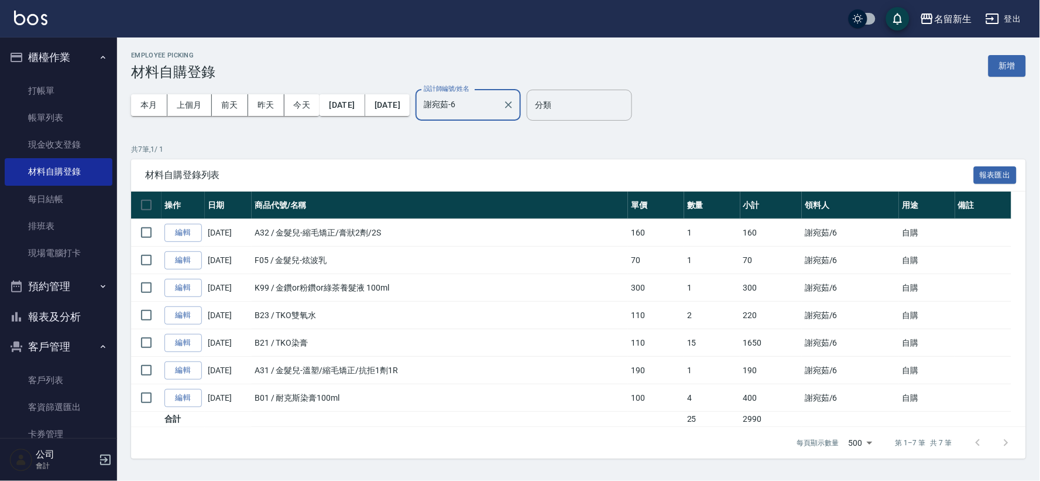
type input "謝宛茹-6"
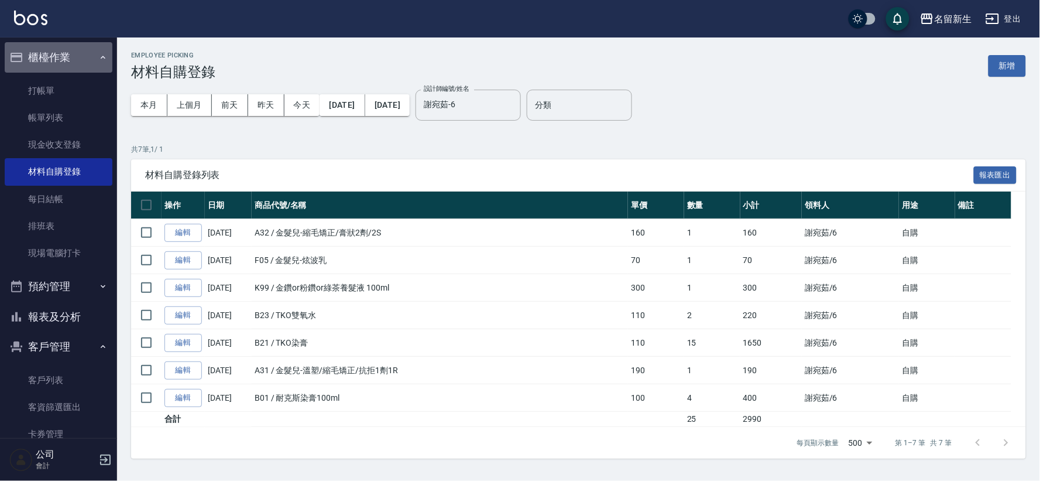
click at [64, 51] on button "櫃檯作業" at bounding box center [59, 57] width 108 height 30
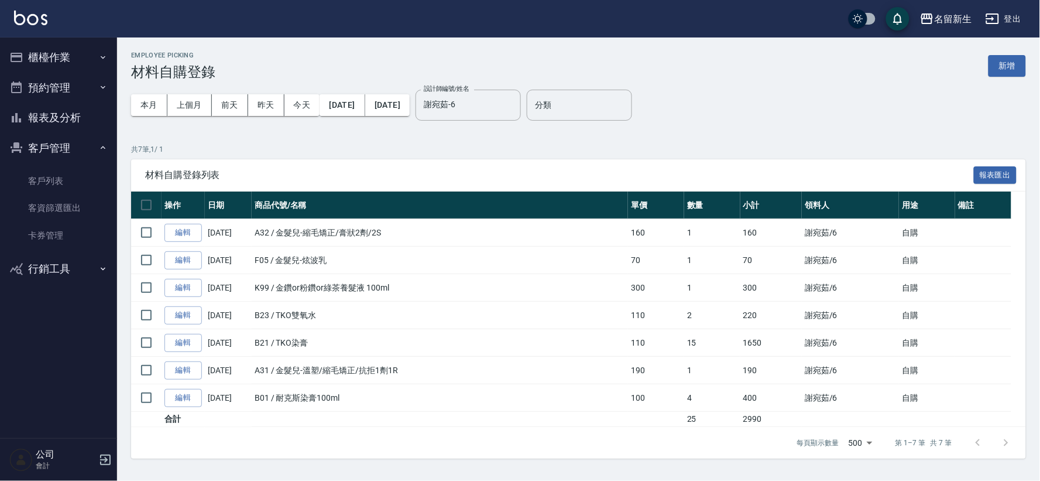
click at [49, 138] on button "客戶管理" at bounding box center [59, 148] width 108 height 30
click at [67, 119] on button "報表及分析" at bounding box center [59, 117] width 108 height 30
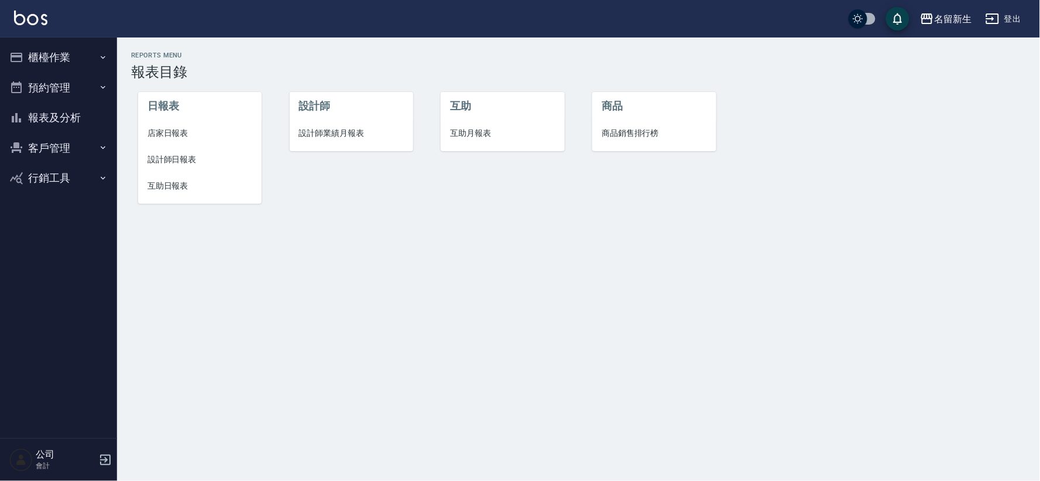
click at [343, 136] on span "設計師業績月報表" at bounding box center [351, 133] width 105 height 12
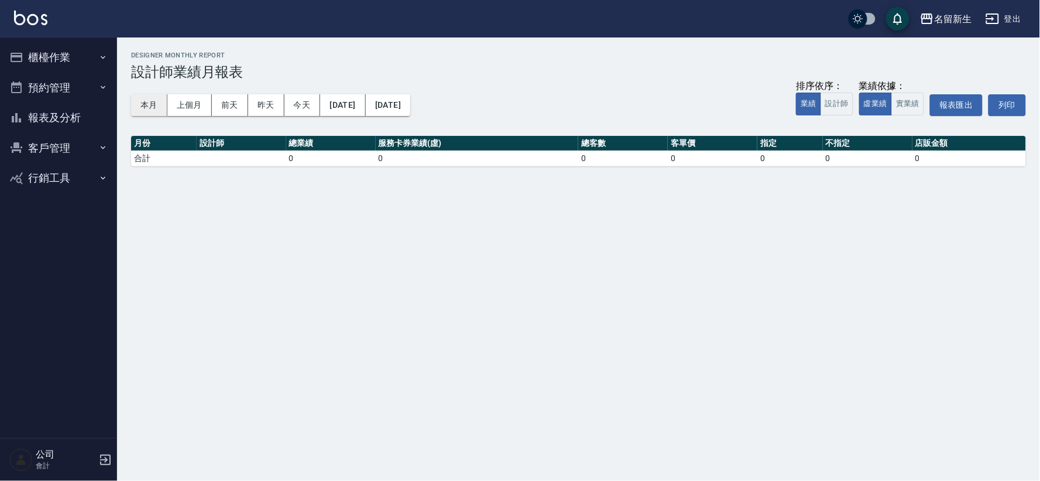
click at [145, 95] on button "本月" at bounding box center [149, 105] width 36 height 22
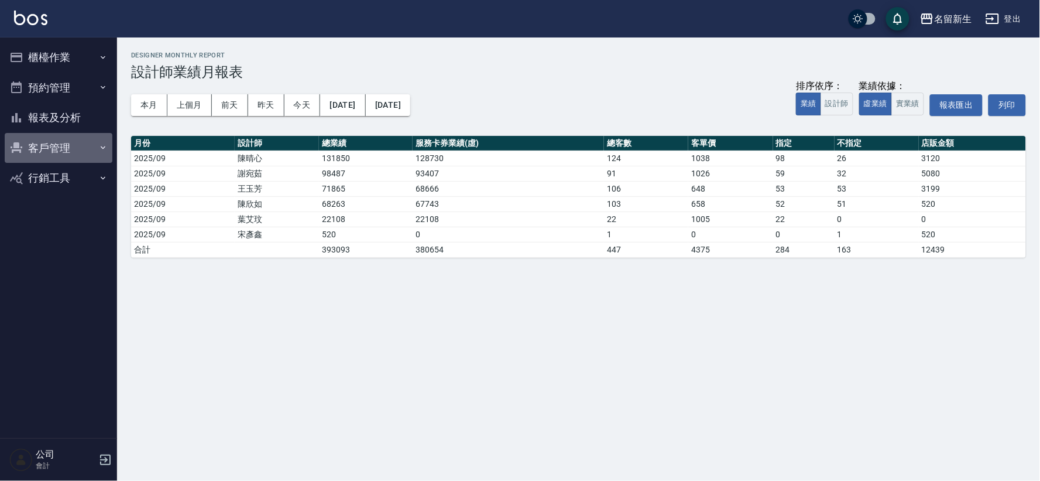
click at [43, 139] on button "客戶管理" at bounding box center [59, 148] width 108 height 30
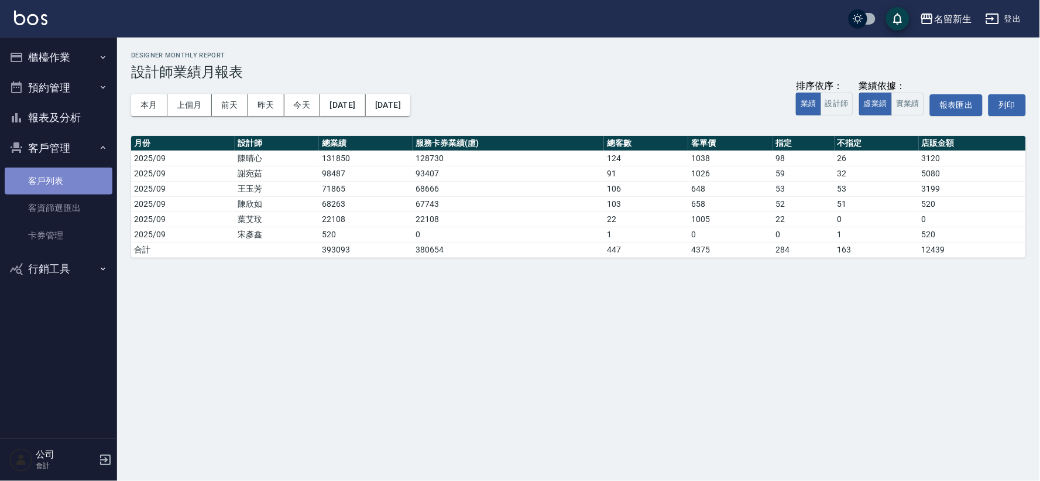
click at [49, 178] on link "客戶列表" at bounding box center [59, 180] width 108 height 27
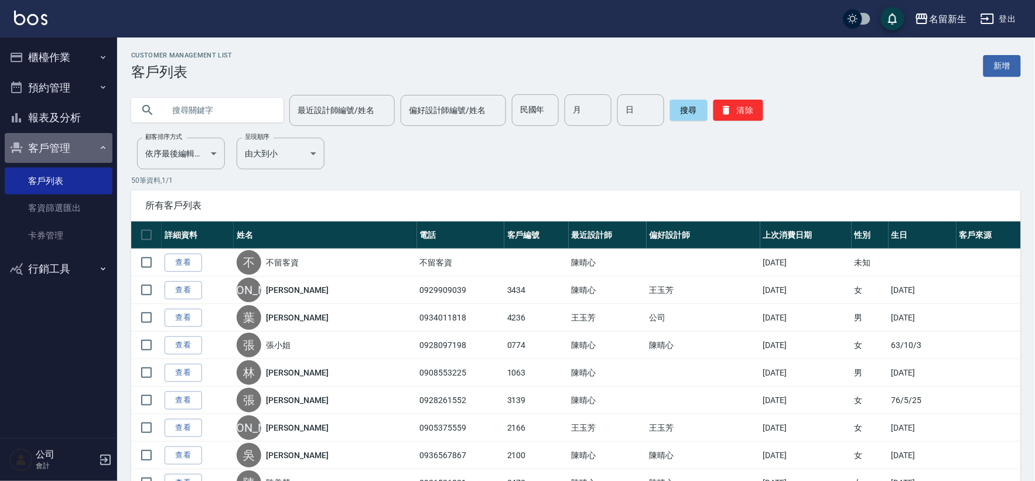
click at [59, 143] on button "客戶管理" at bounding box center [59, 148] width 108 height 30
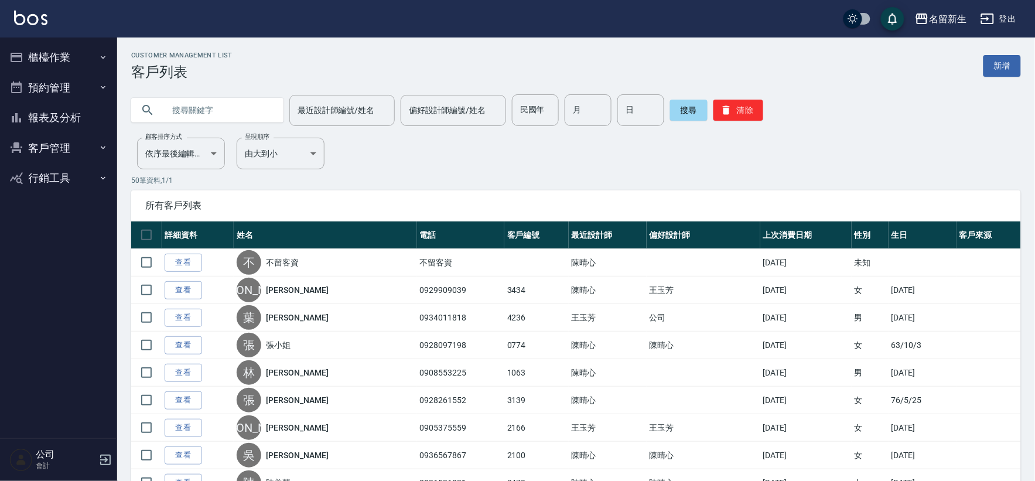
click at [70, 145] on button "客戶管理" at bounding box center [59, 148] width 108 height 30
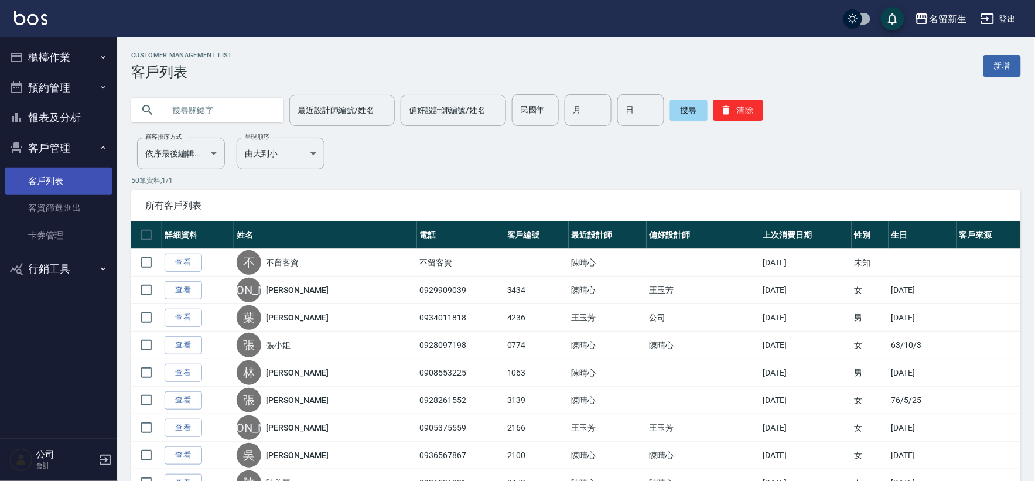
click at [70, 178] on link "客戶列表" at bounding box center [59, 180] width 108 height 27
click at [66, 150] on button "客戶管理" at bounding box center [59, 148] width 108 height 30
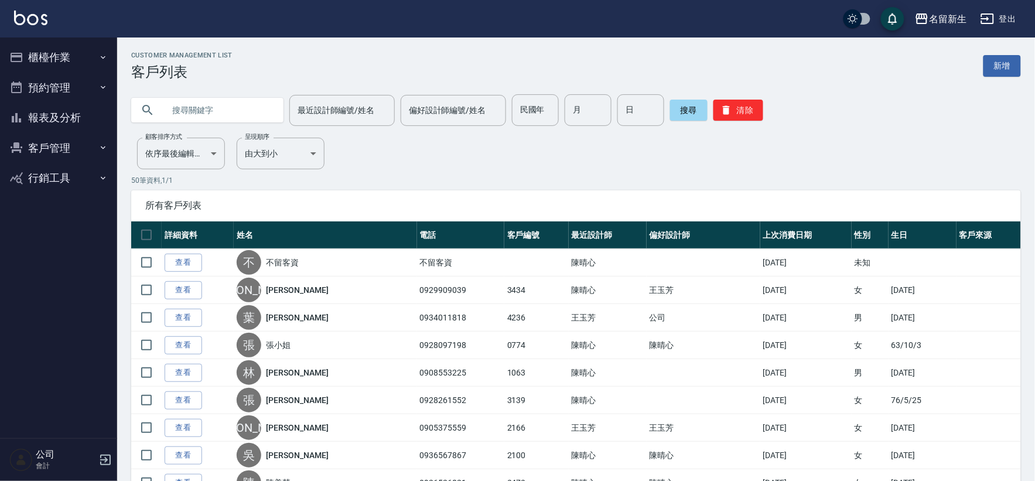
click at [66, 150] on button "客戶管理" at bounding box center [59, 148] width 108 height 30
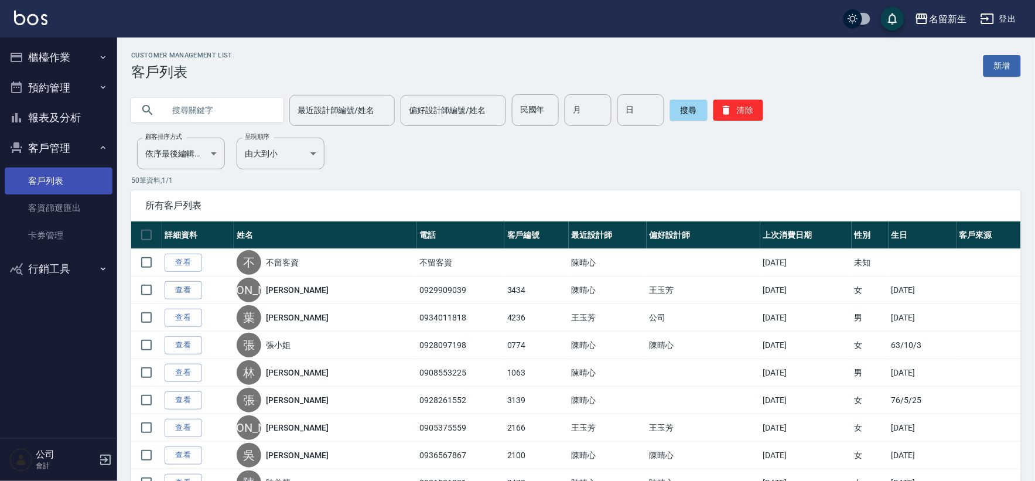
click at [70, 184] on link "客戶列表" at bounding box center [59, 180] width 108 height 27
click at [63, 139] on button "客戶管理" at bounding box center [59, 148] width 108 height 30
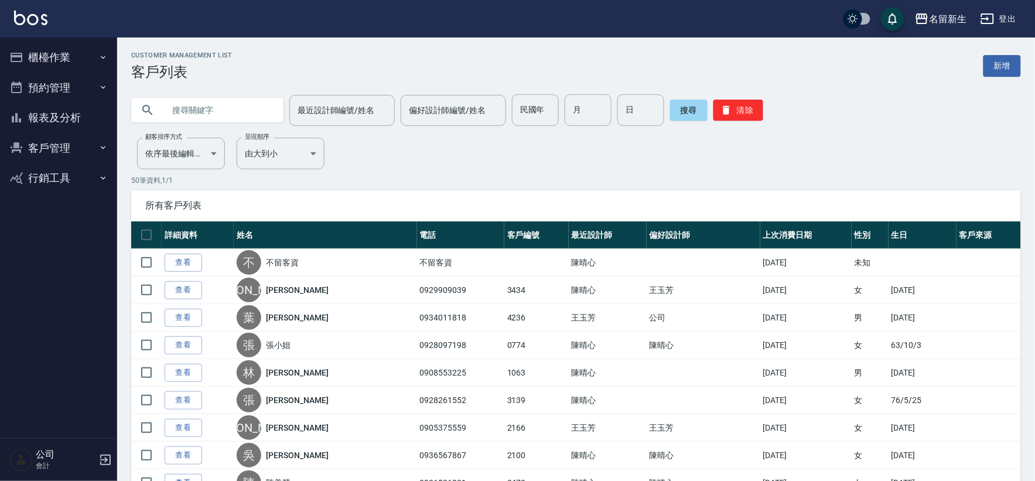
click at [66, 139] on button "客戶管理" at bounding box center [59, 148] width 108 height 30
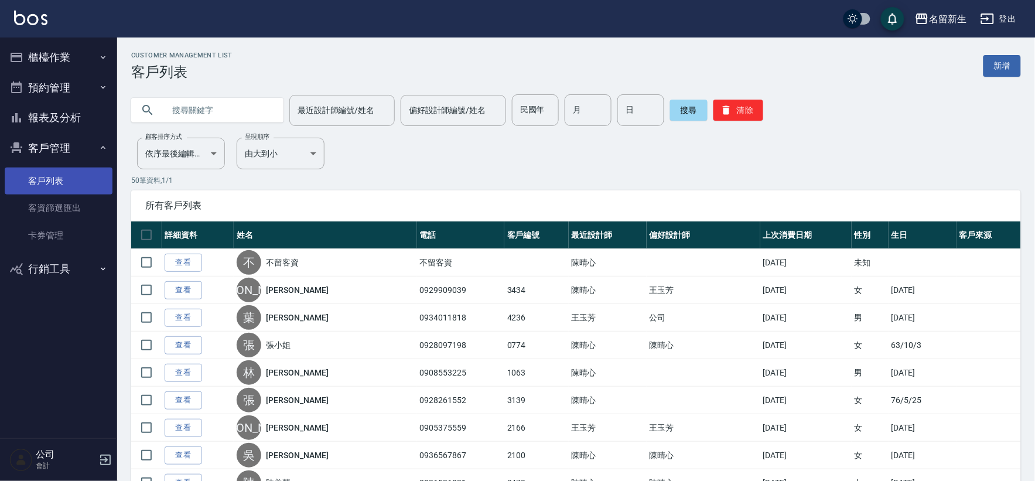
click at [68, 186] on link "客戶列表" at bounding box center [59, 180] width 108 height 27
click at [307, 67] on div "Customer Management List 客戶列表 新增" at bounding box center [575, 66] width 889 height 29
click at [59, 207] on link "客資篩選匯出" at bounding box center [59, 207] width 108 height 27
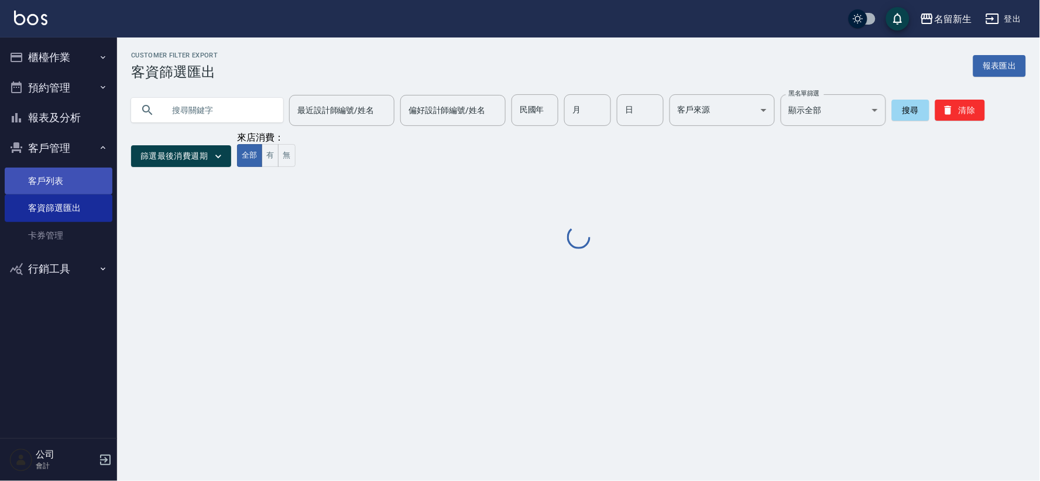
click at [63, 186] on link "客戶列表" at bounding box center [59, 180] width 108 height 27
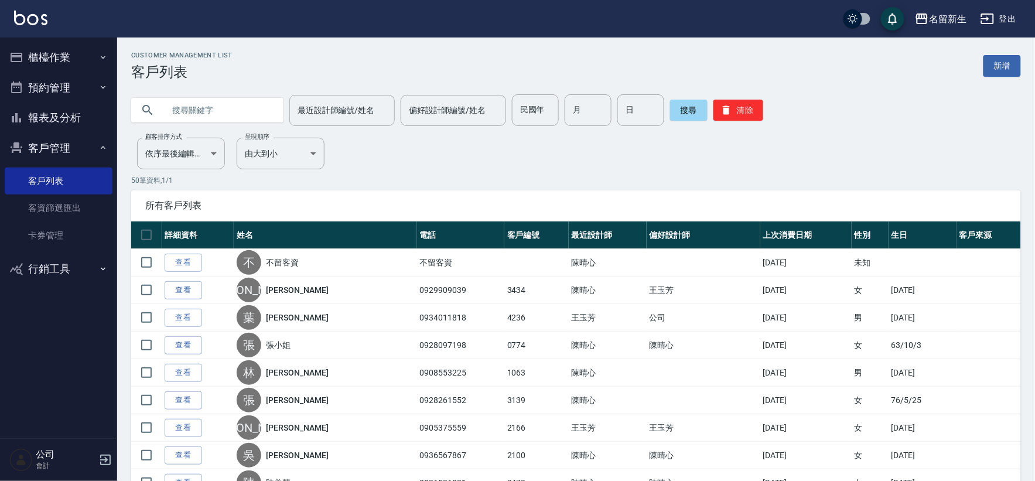
click at [56, 147] on button "客戶管理" at bounding box center [59, 148] width 108 height 30
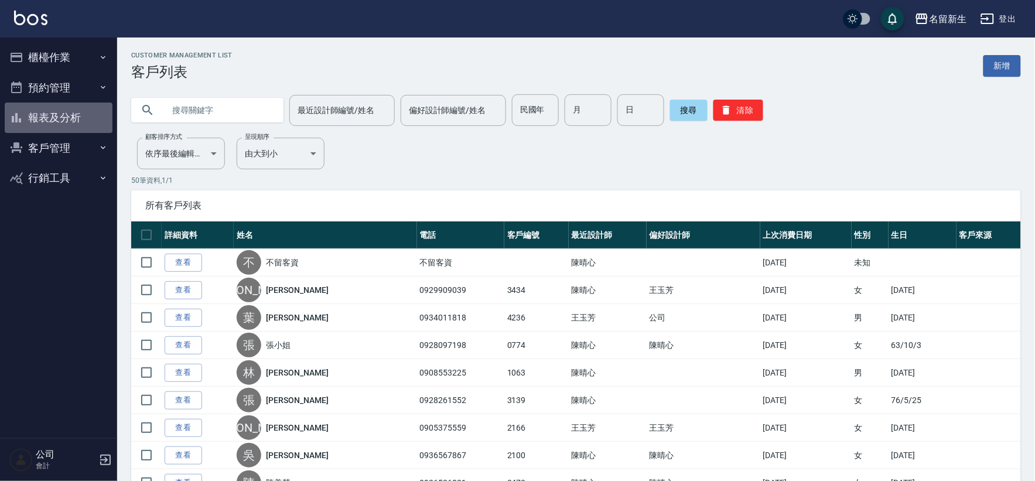
click at [60, 112] on button "報表及分析" at bounding box center [59, 117] width 108 height 30
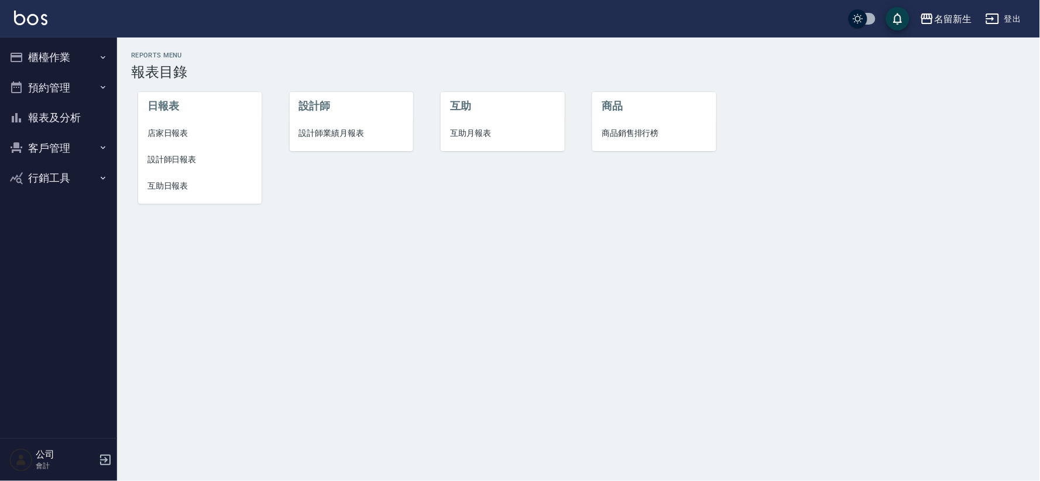
click at [195, 159] on span "設計師日報表" at bounding box center [200, 159] width 105 height 12
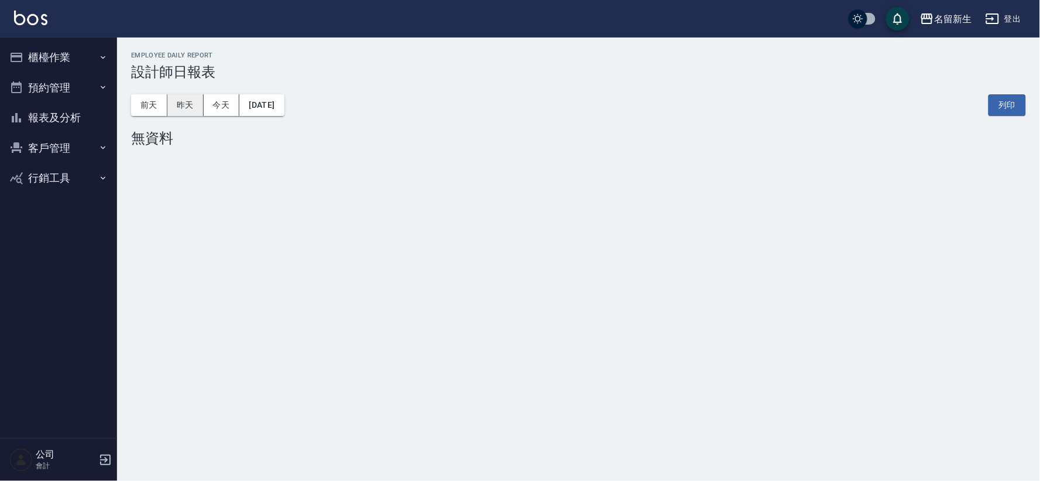
click at [191, 108] on button "昨天" at bounding box center [185, 105] width 36 height 22
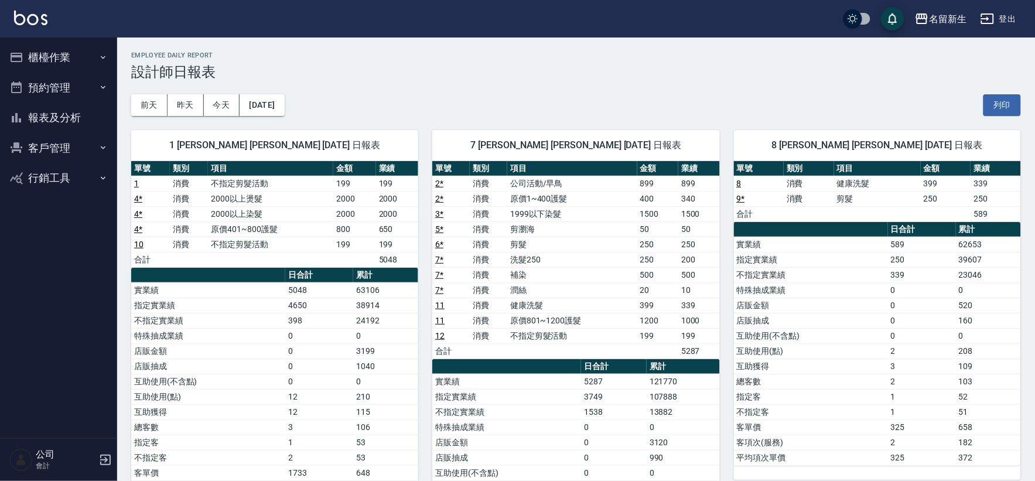
click at [26, 136] on button "客戶管理" at bounding box center [59, 148] width 108 height 30
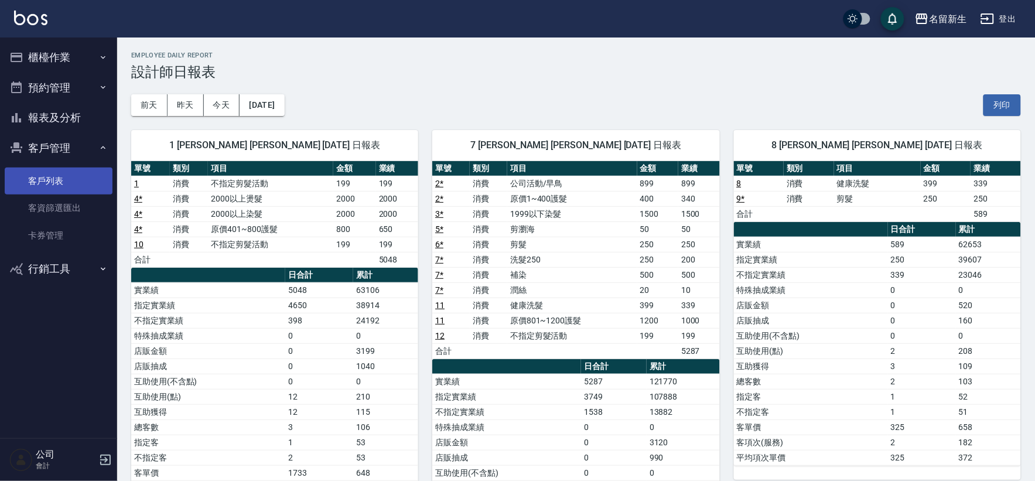
click at [44, 182] on link "客戶列表" at bounding box center [59, 180] width 108 height 27
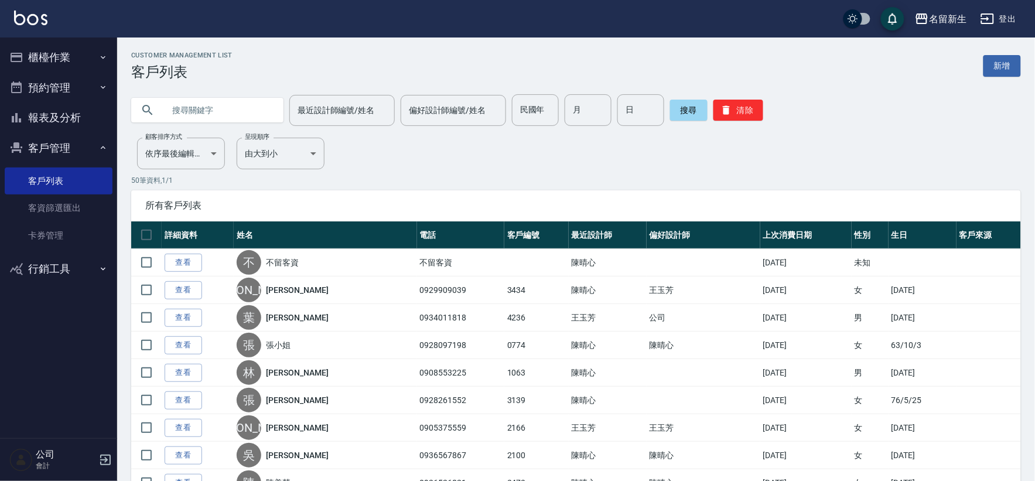
click at [26, 57] on button "櫃檯作業" at bounding box center [59, 57] width 108 height 30
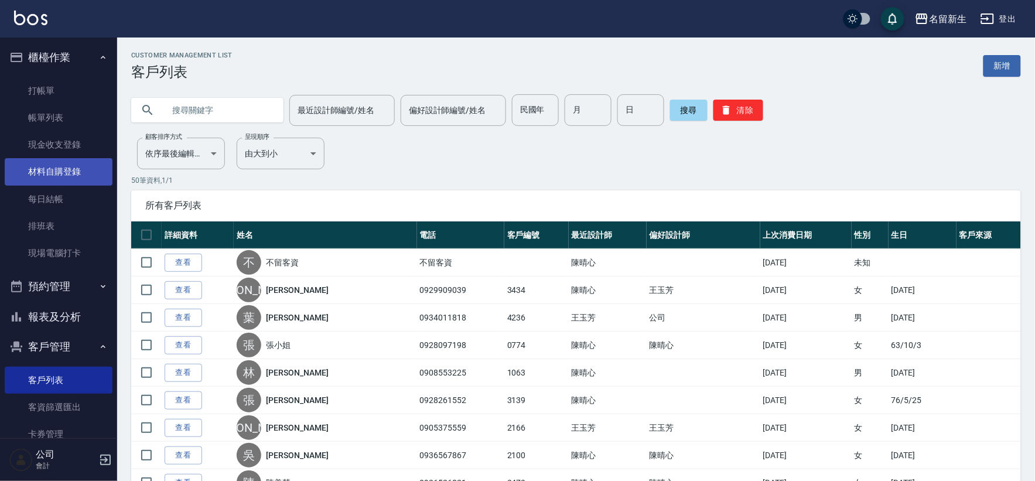
click at [68, 172] on link "材料自購登錄" at bounding box center [59, 171] width 108 height 27
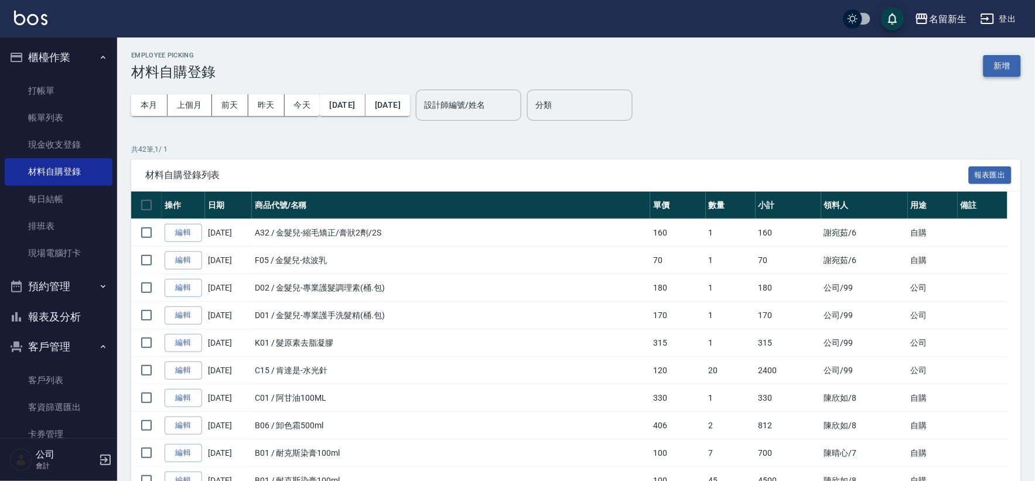
click at [1003, 74] on button "新增" at bounding box center [1001, 66] width 37 height 22
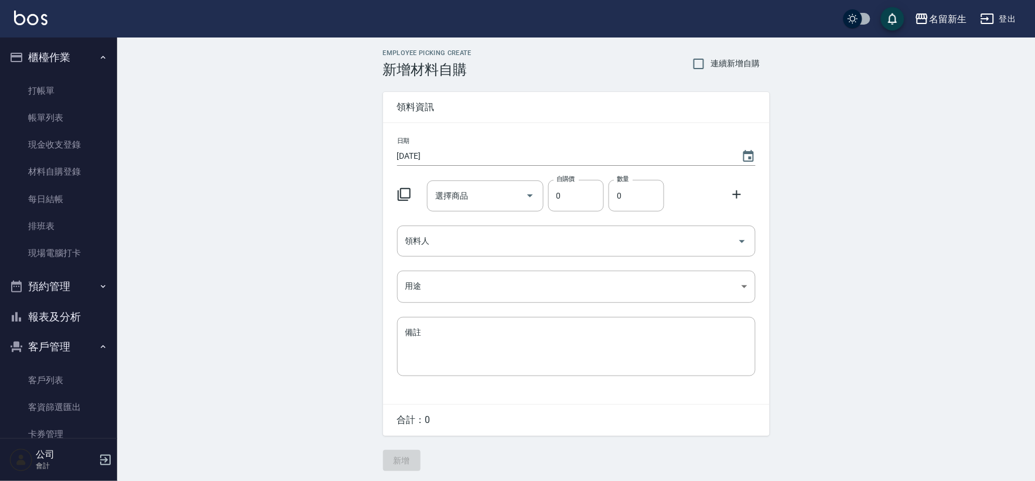
click at [403, 192] on icon at bounding box center [404, 194] width 14 height 14
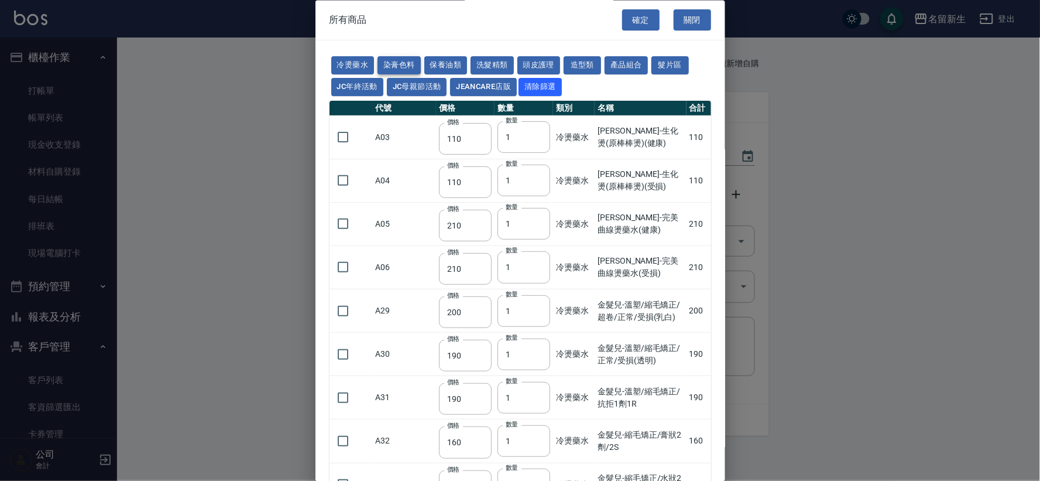
click at [399, 61] on button "染膏色料" at bounding box center [399, 66] width 43 height 18
type input "100"
type input "390"
type input "580"
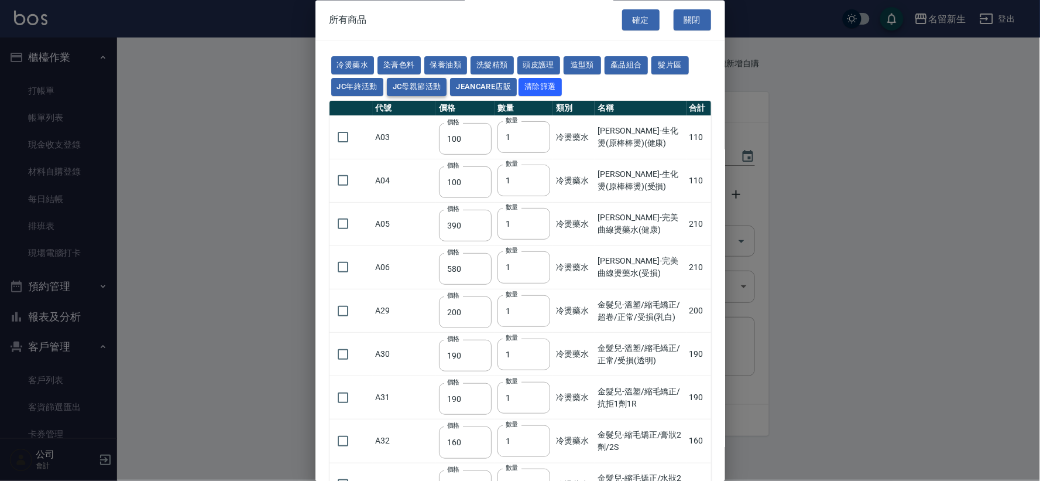
type input "105"
type input "406"
type input "105"
type input "102"
type input "137"
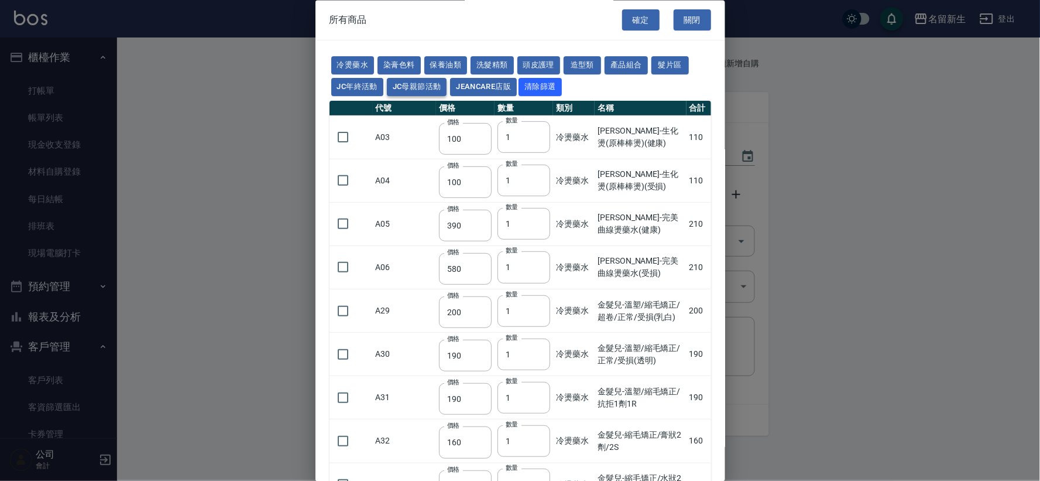
type input "110"
type input "133"
type input "186"
type input "133"
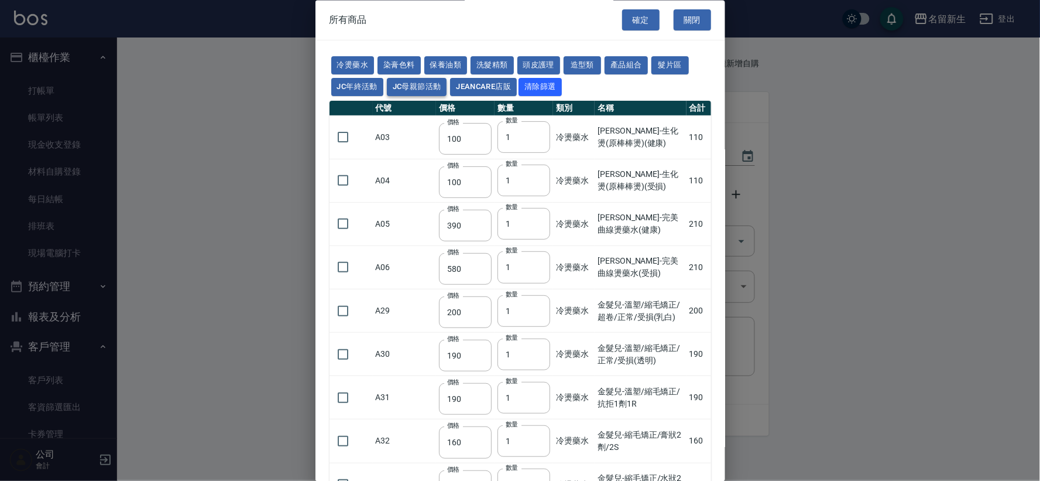
type input "450"
type input "350"
type input "112"
type input "450"
type input "1060"
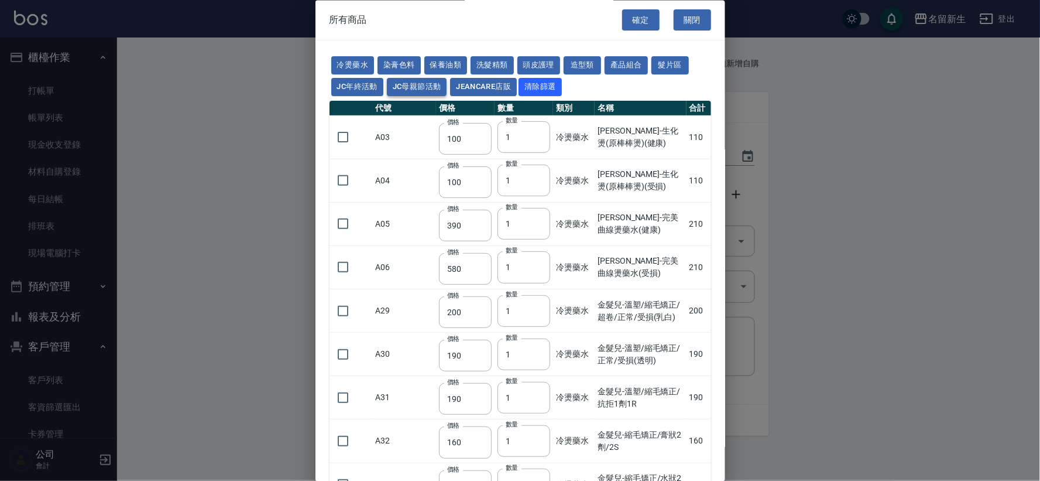
type input "190"
type input "250"
type input "350"
type input "735"
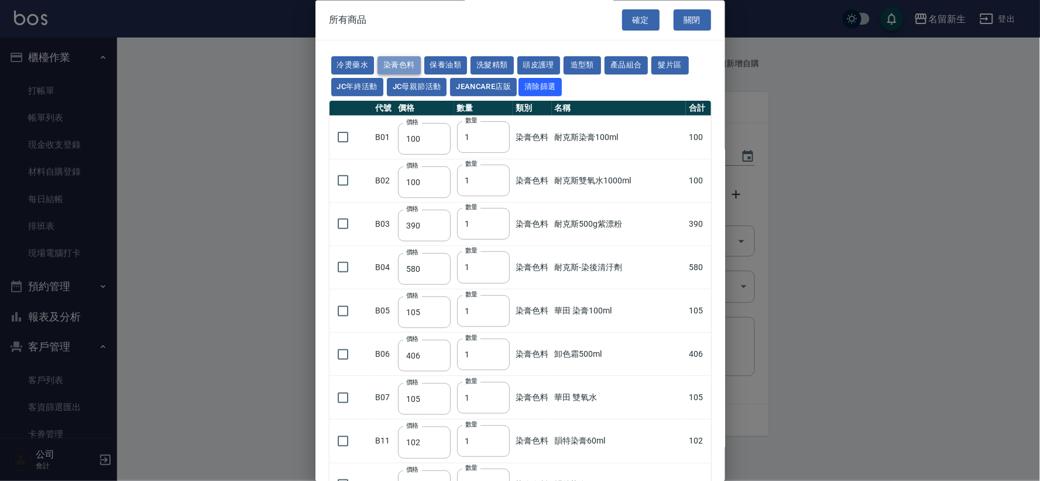
click at [406, 66] on button "染膏色料" at bounding box center [399, 66] width 43 height 18
click at [541, 67] on button "頭皮護理" at bounding box center [539, 66] width 43 height 18
type input "315"
type input "273"
type input "1183"
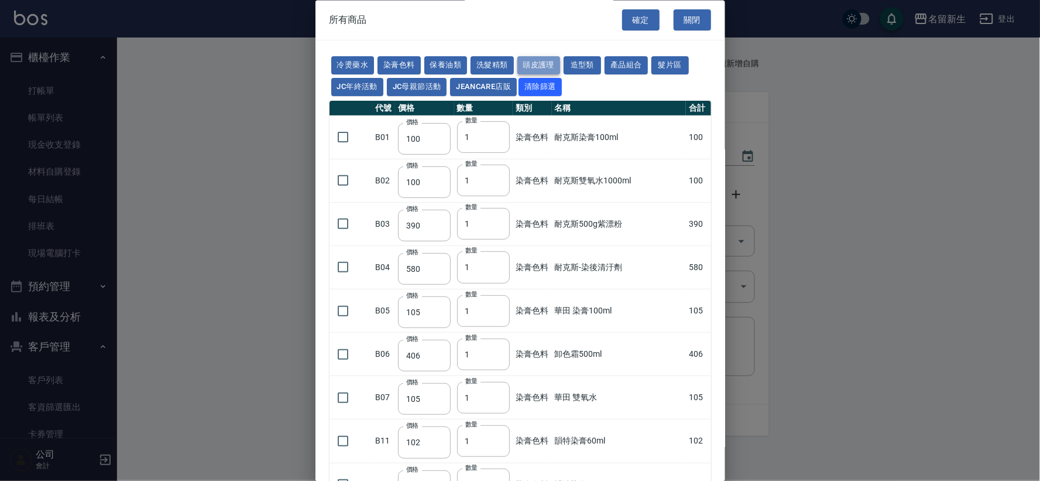
type input "798"
type input "481"
type input "640"
type input "308"
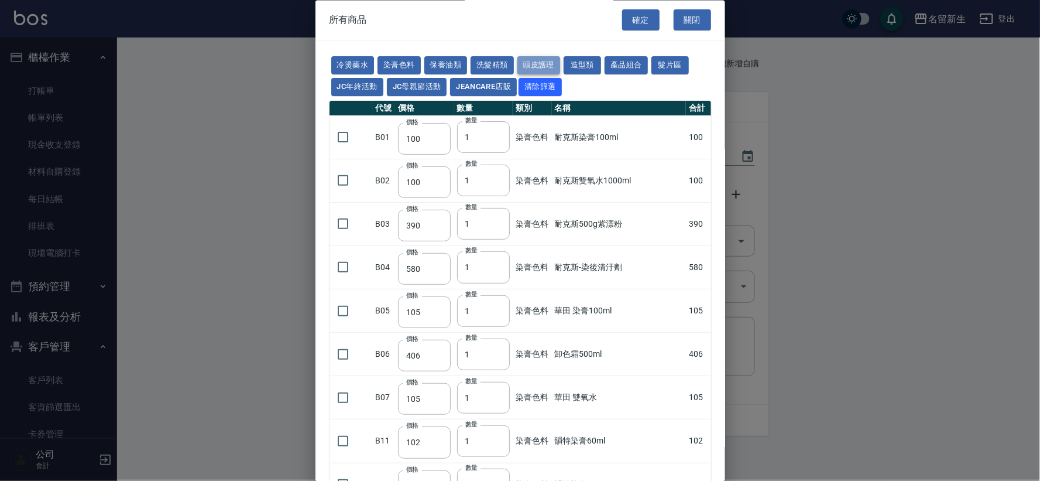
type input "245"
type input "350"
type input "1260"
type input "440"
type input "420"
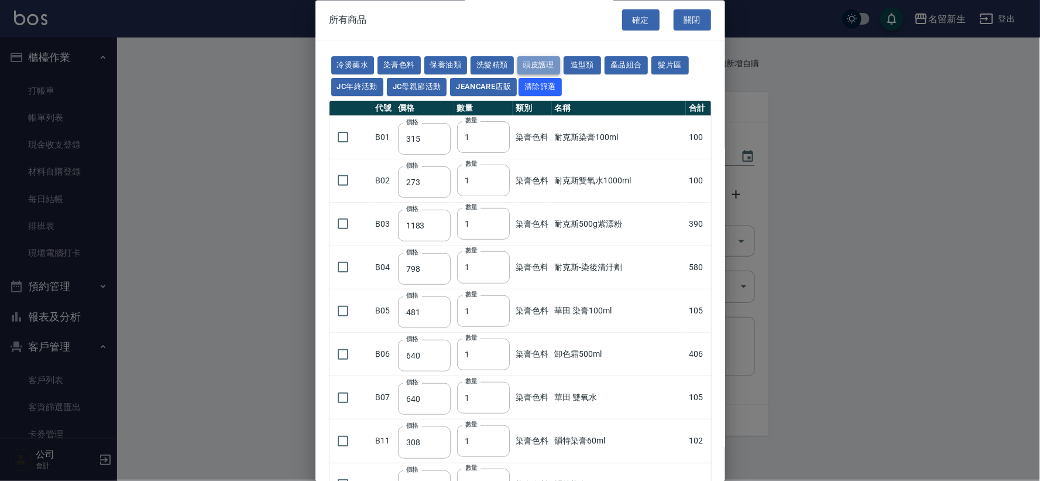
type input "740"
type input "500"
type input "690"
type input "650"
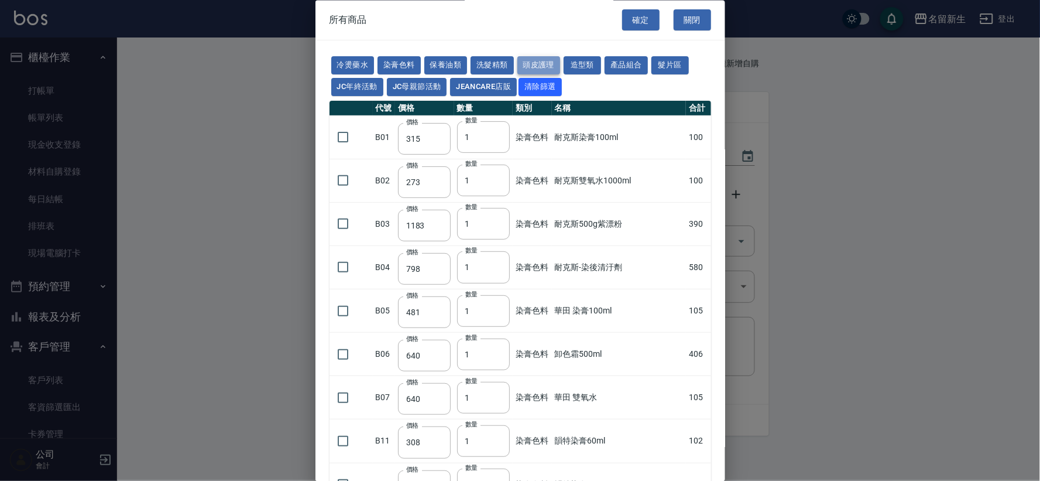
type input "600"
type input "450"
type input "500"
type input "540"
type input "420"
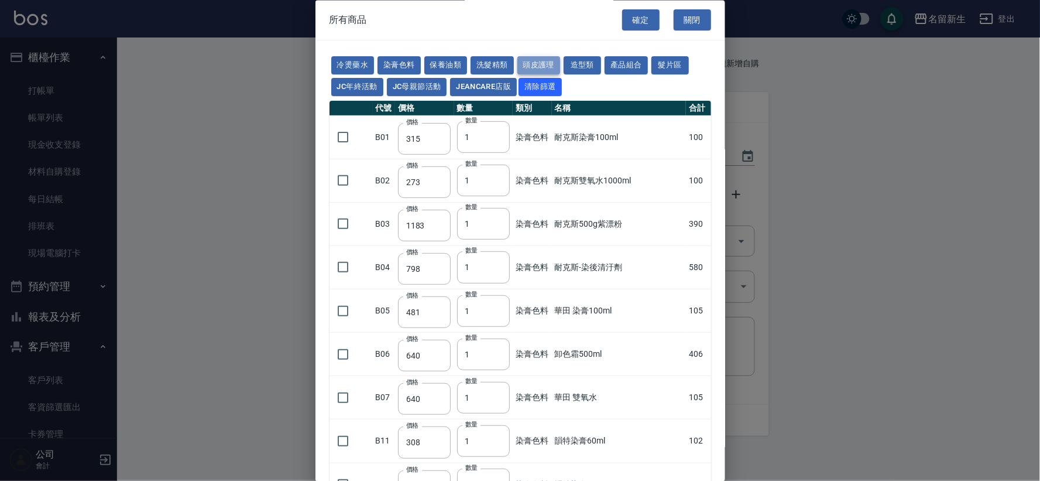
type input "50"
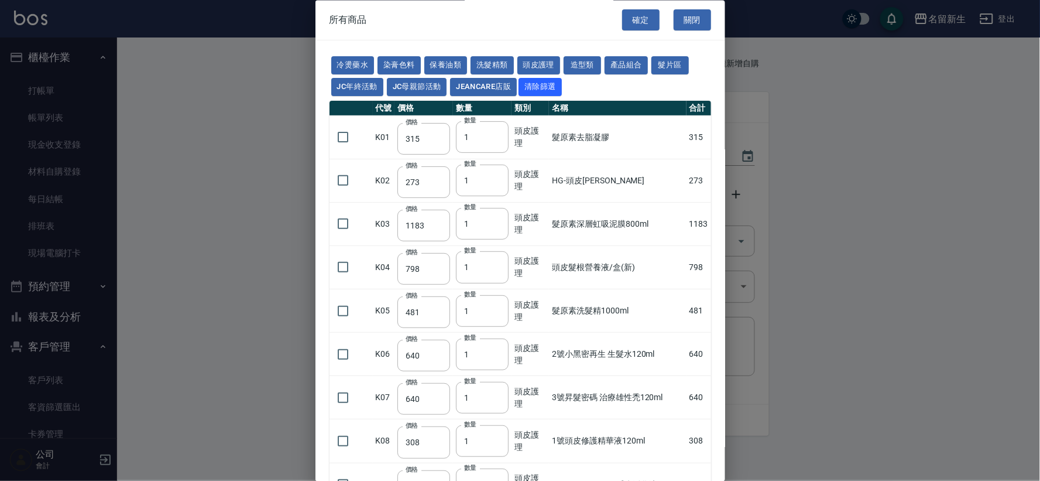
click at [680, 22] on button "關閉" at bounding box center [692, 20] width 37 height 22
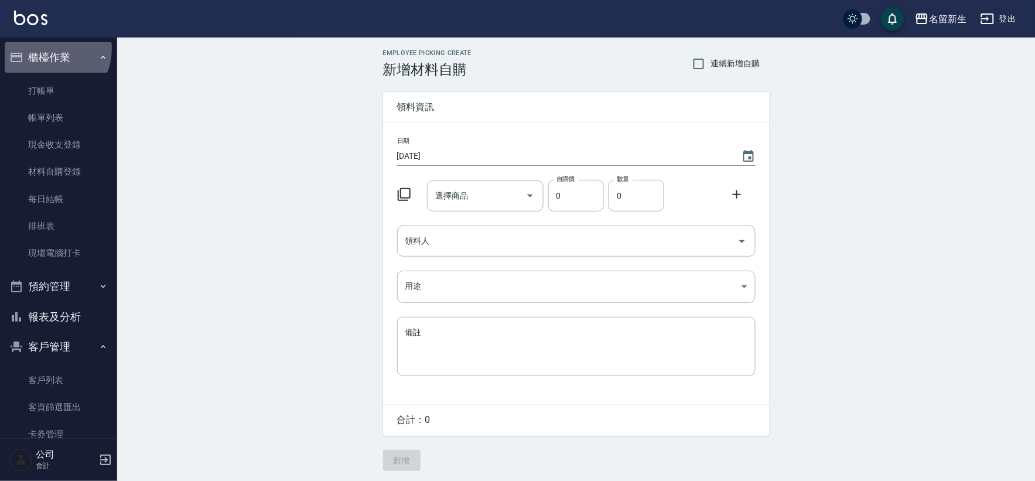
click at [50, 49] on button "櫃檯作業" at bounding box center [59, 57] width 108 height 30
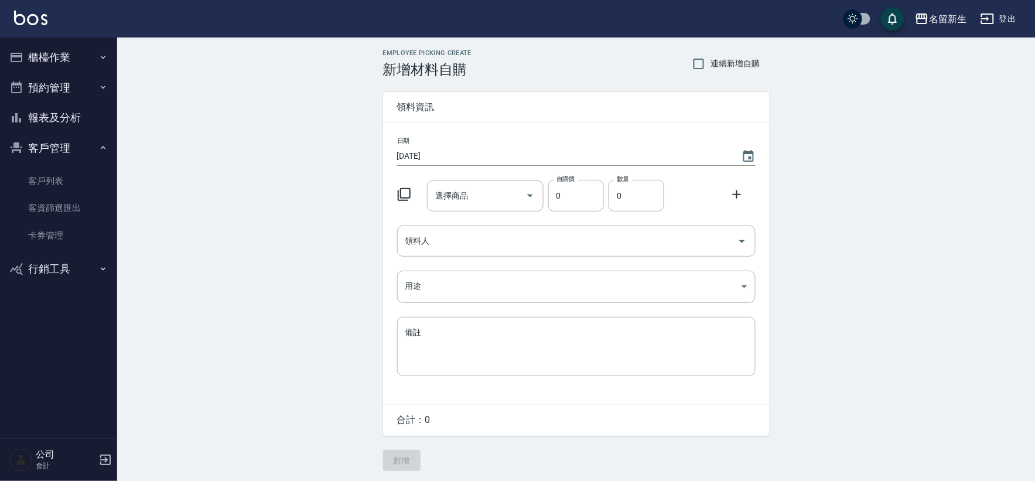
click at [62, 156] on button "客戶管理" at bounding box center [59, 148] width 108 height 30
click at [40, 54] on button "櫃檯作業" at bounding box center [59, 57] width 108 height 30
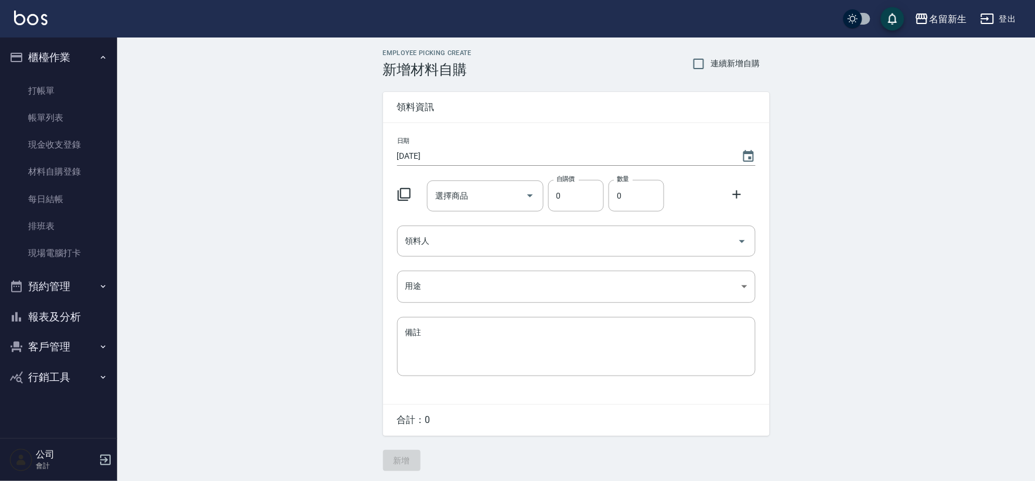
click at [278, 101] on div "Employee Picking Create 新增材料自購 連續新增自購 領料資訊 日期 [DATE] 選擇商品 選擇商品 自購價 0 自購價 數量 0 數…" at bounding box center [575, 259] width 917 height 445
drag, startPoint x: 66, startPoint y: 343, endPoint x: 80, endPoint y: 354, distance: 17.9
click at [66, 343] on button "客戶管理" at bounding box center [59, 346] width 108 height 30
click at [75, 374] on link "客戶列表" at bounding box center [59, 380] width 108 height 27
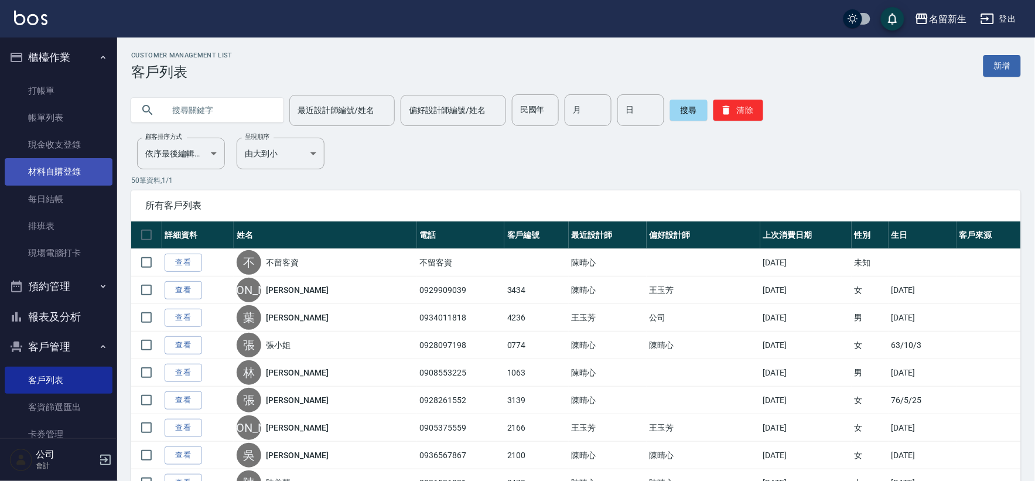
click at [75, 172] on link "材料自購登錄" at bounding box center [59, 171] width 108 height 27
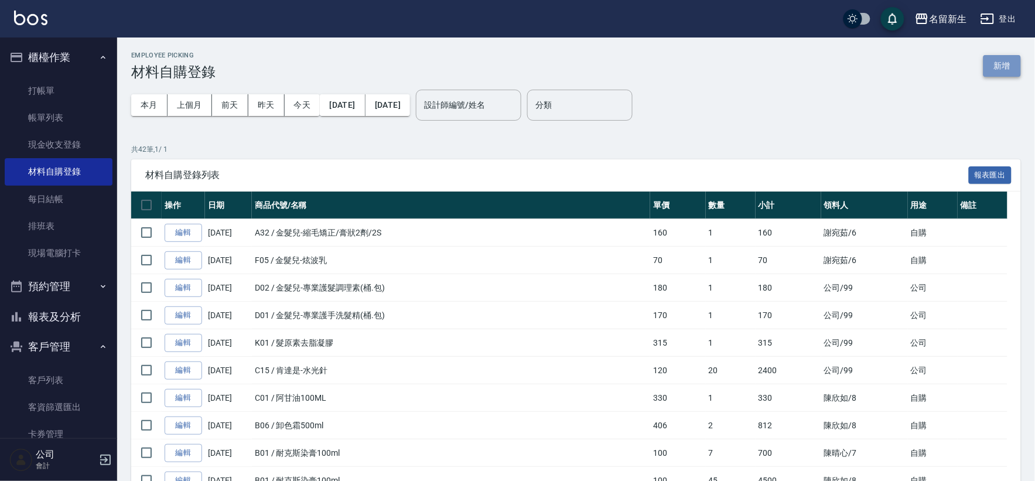
click at [1011, 68] on button "新增" at bounding box center [1001, 66] width 37 height 22
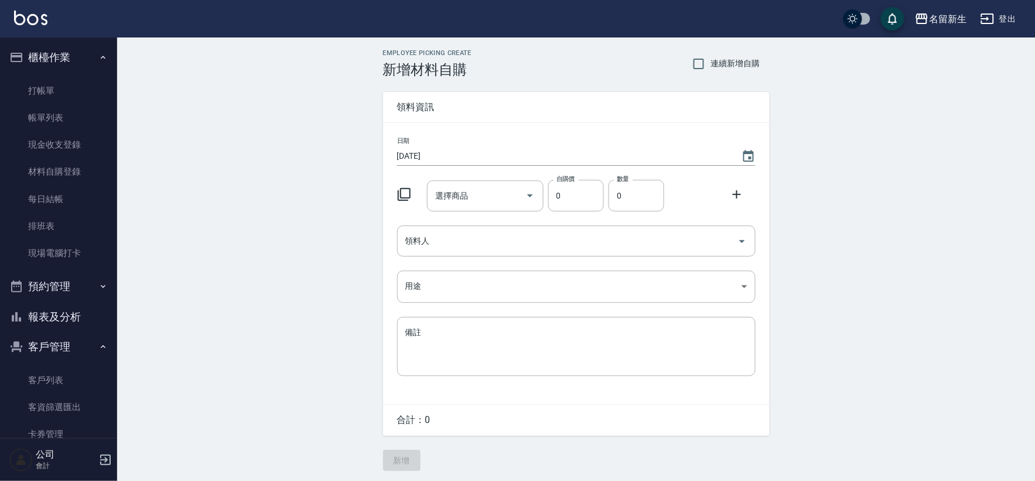
click at [406, 197] on icon at bounding box center [404, 194] width 14 height 14
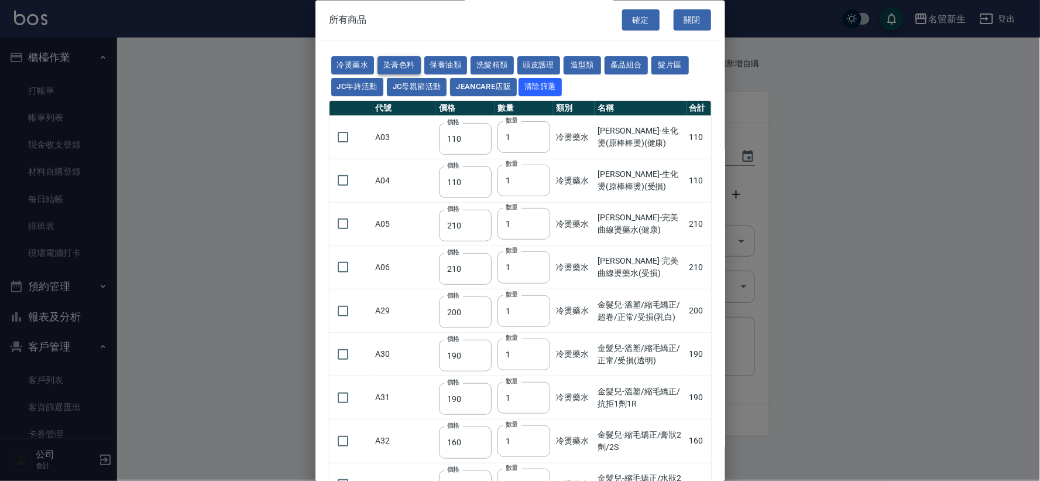
click at [405, 65] on button "染膏色料" at bounding box center [399, 66] width 43 height 18
type input "100"
type input "390"
type input "580"
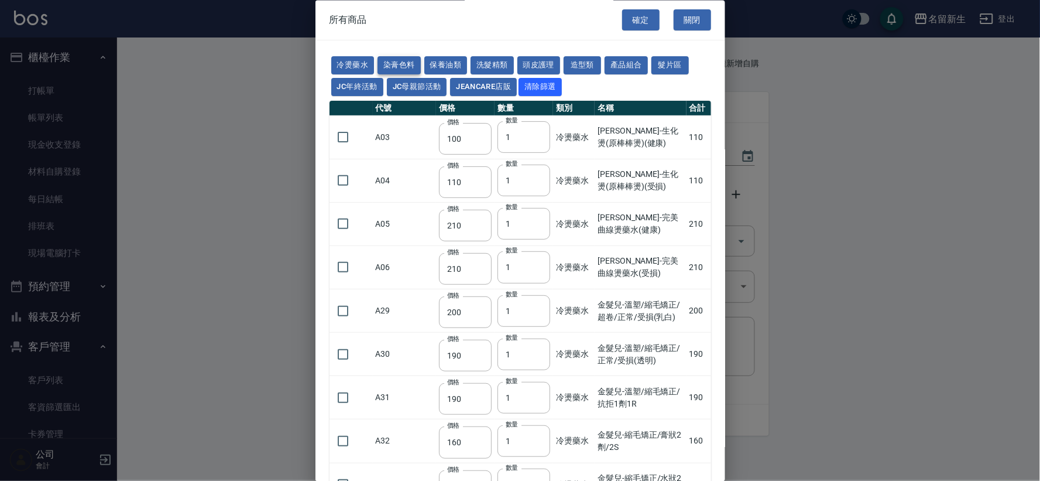
type input "105"
type input "406"
type input "105"
type input "102"
type input "137"
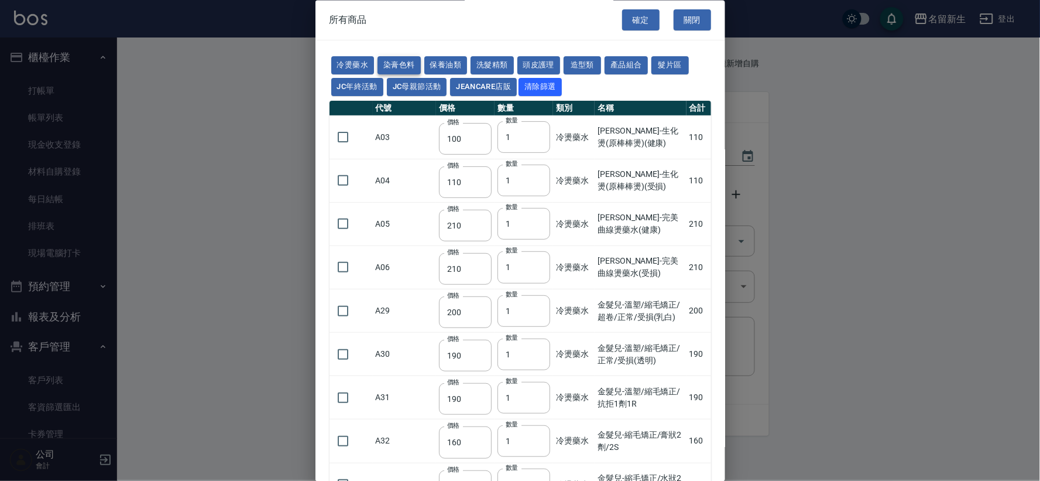
type input "110"
type input "133"
type input "186"
type input "133"
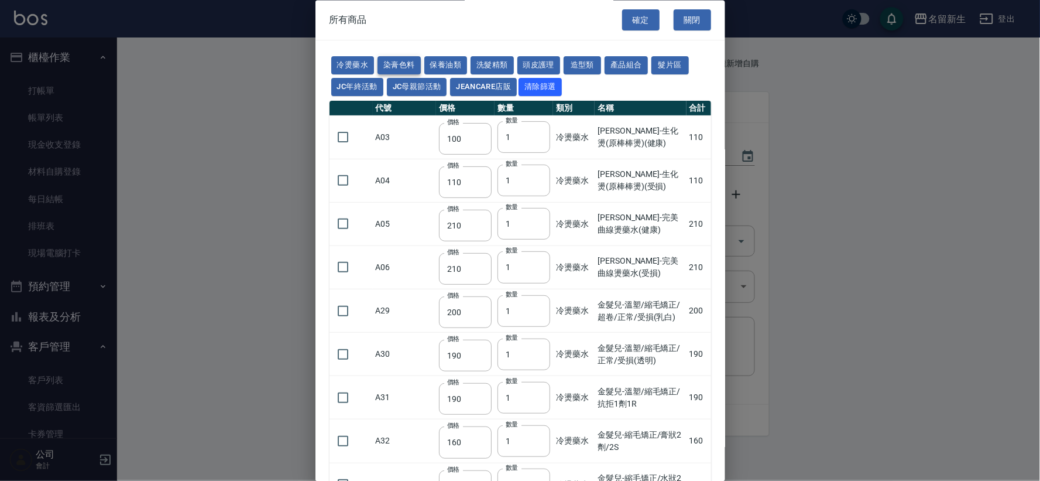
type input "450"
type input "350"
type input "112"
type input "450"
type input "1060"
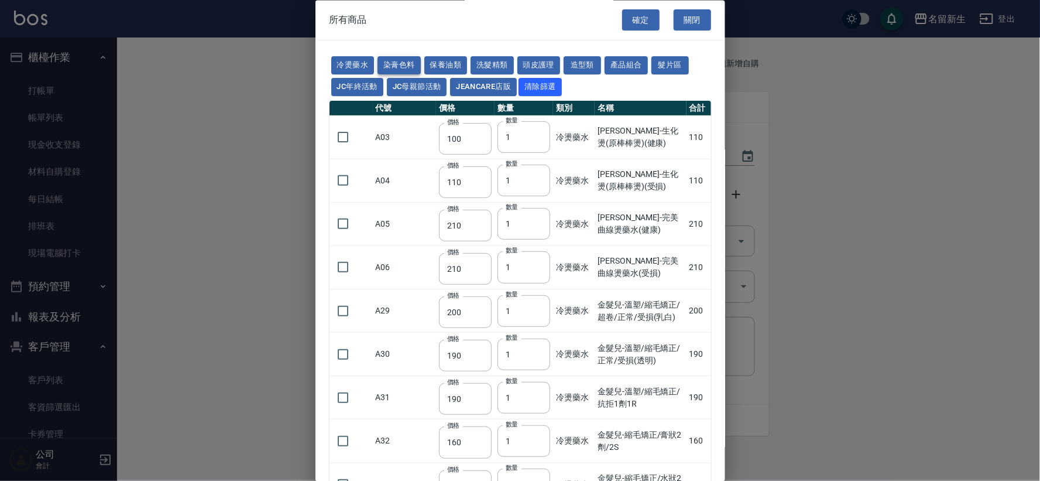
type input "190"
type input "250"
type input "350"
type input "735"
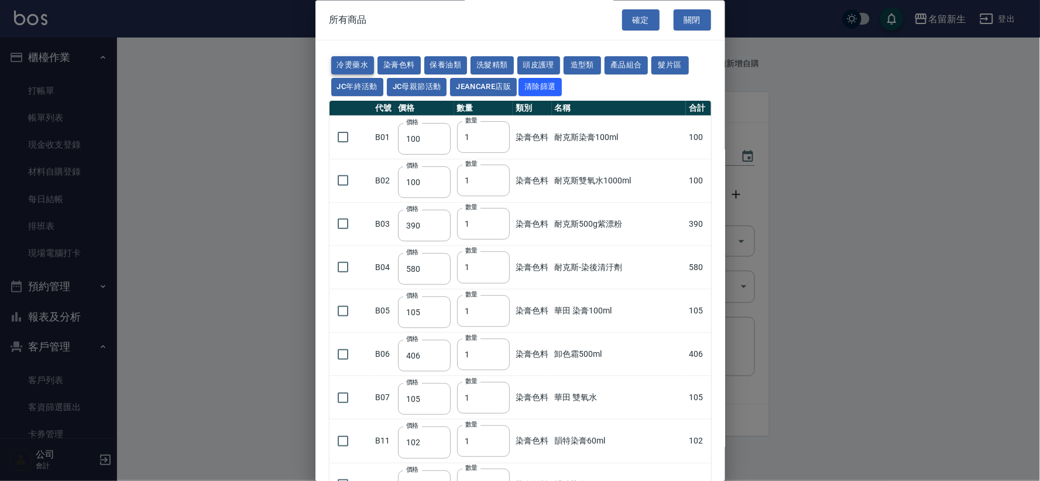
click at [340, 67] on button "冷燙藥水" at bounding box center [352, 66] width 43 height 18
type input "110"
type input "210"
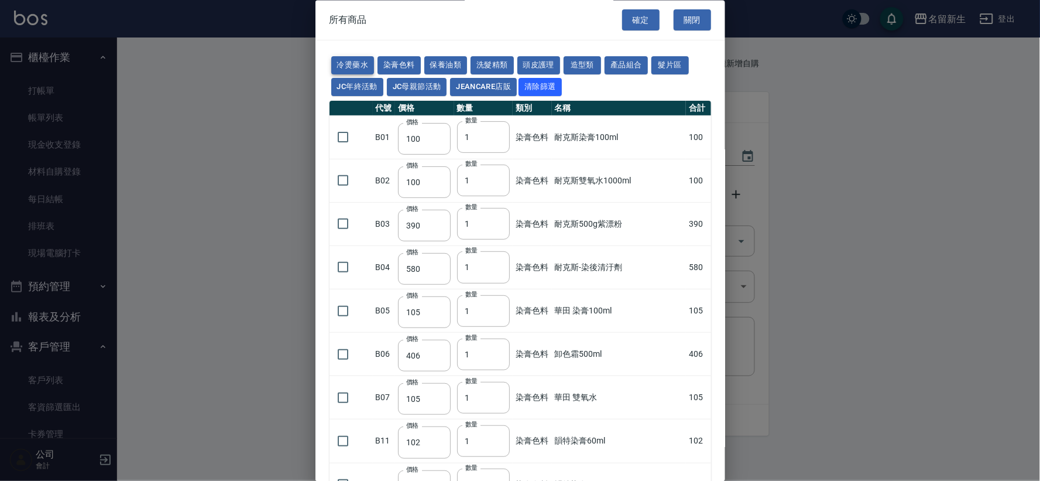
type input "200"
type input "190"
type input "160"
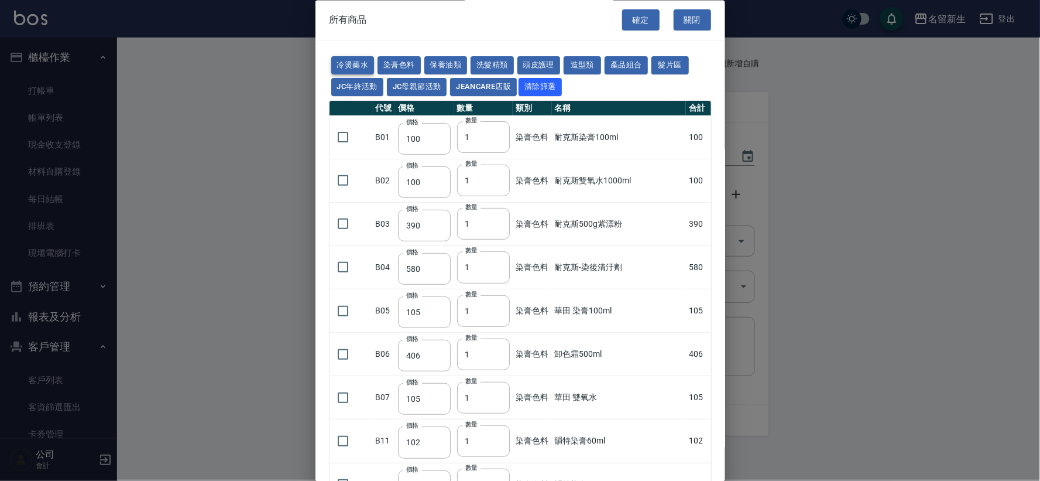
type input "270"
type input "225"
type input "130"
type input "170"
type input "450"
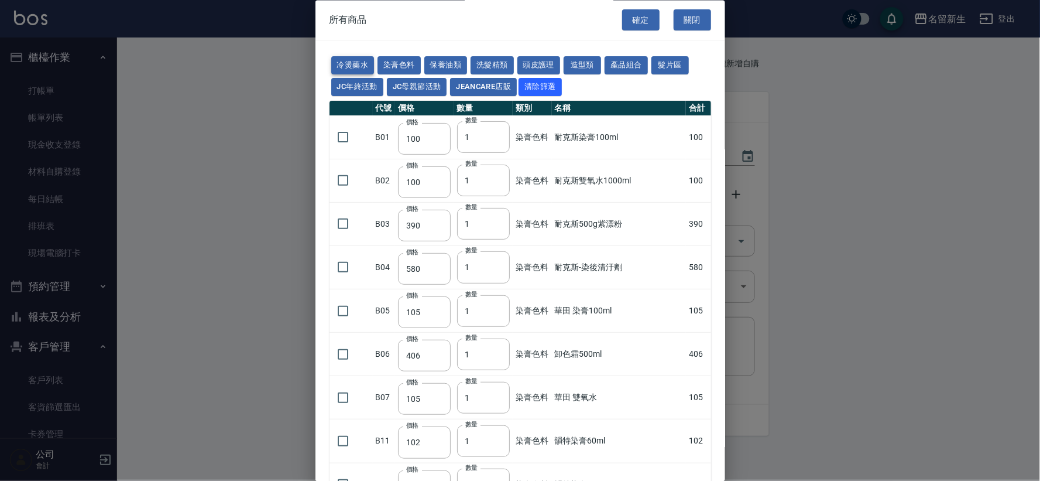
type input "200"
type input "280"
type input "400"
type input "250"
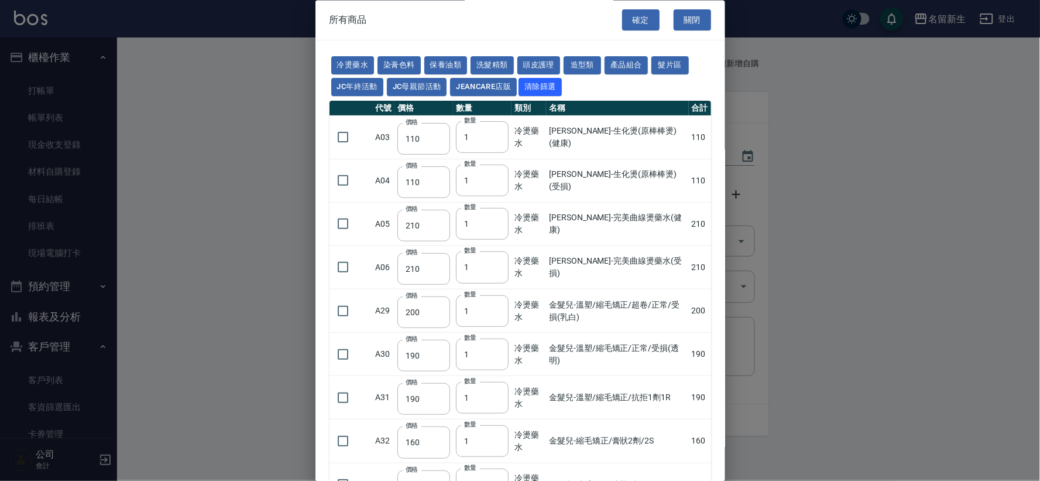
scroll to position [65, 0]
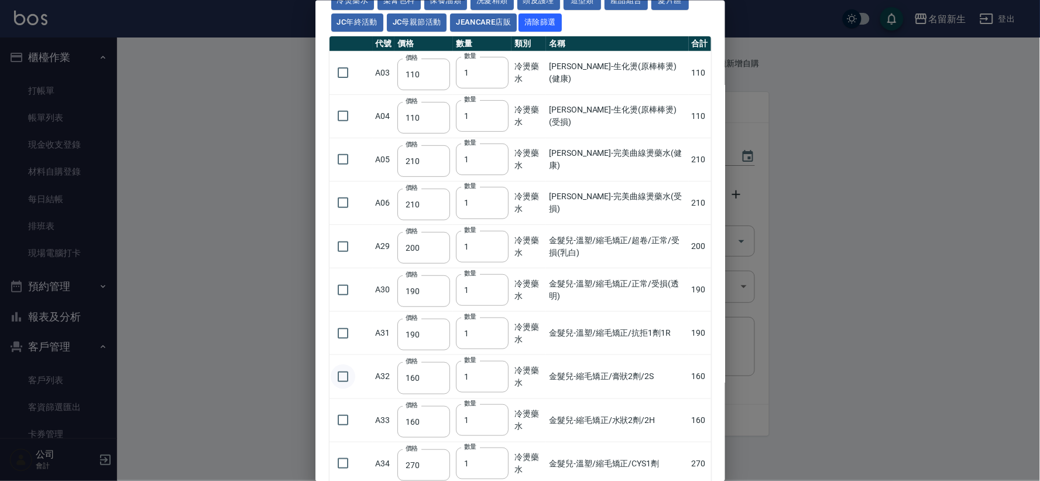
click at [348, 375] on input "checkbox" at bounding box center [343, 376] width 25 height 25
checkbox input "true"
click at [350, 416] on input "checkbox" at bounding box center [343, 420] width 25 height 25
checkbox input "true"
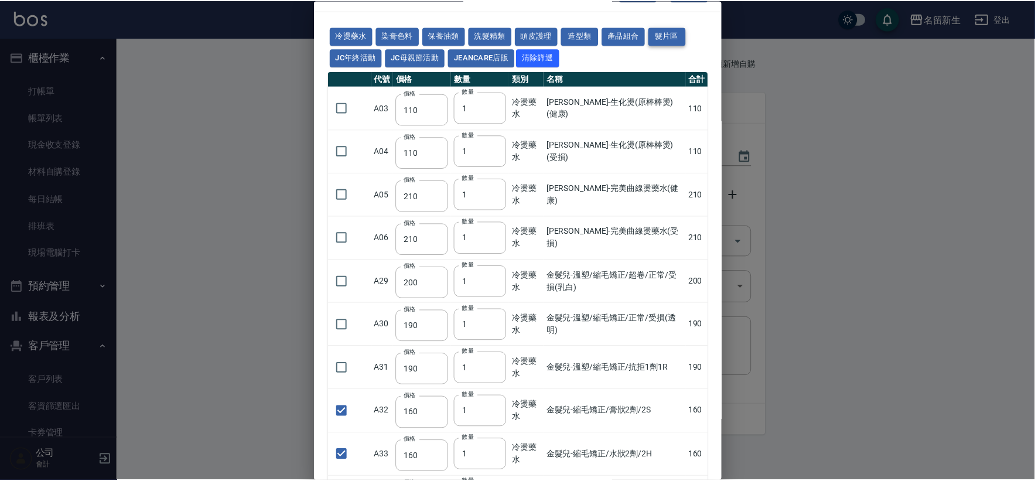
scroll to position [0, 0]
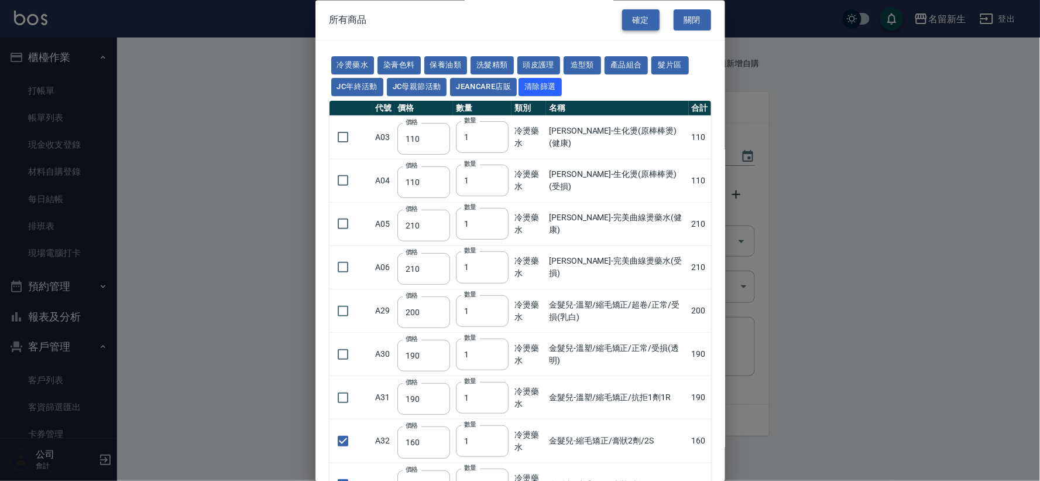
click at [635, 22] on button "確定" at bounding box center [640, 20] width 37 height 22
type input "金髮兒-縮毛矯正/膏狀2劑/2S"
type input "160"
type input "1"
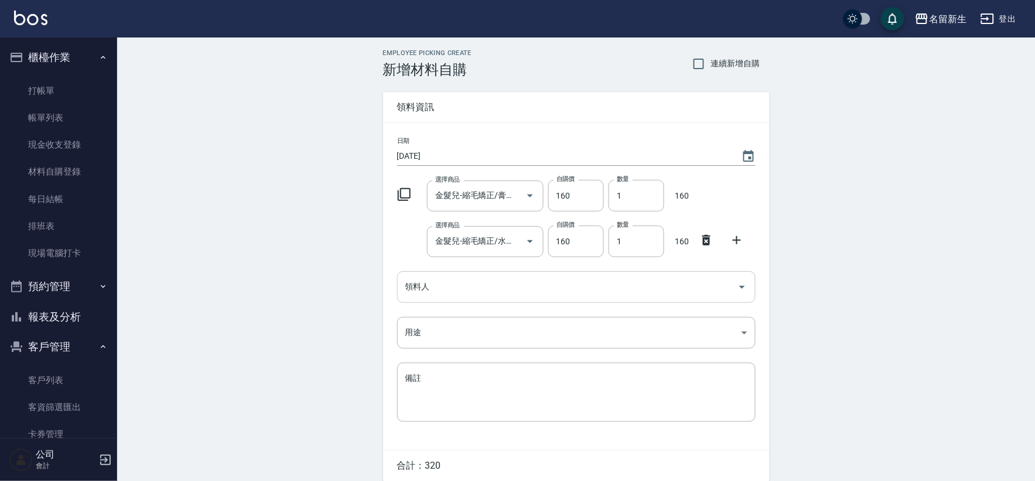
click at [461, 291] on input "領料人" at bounding box center [567, 286] width 330 height 20
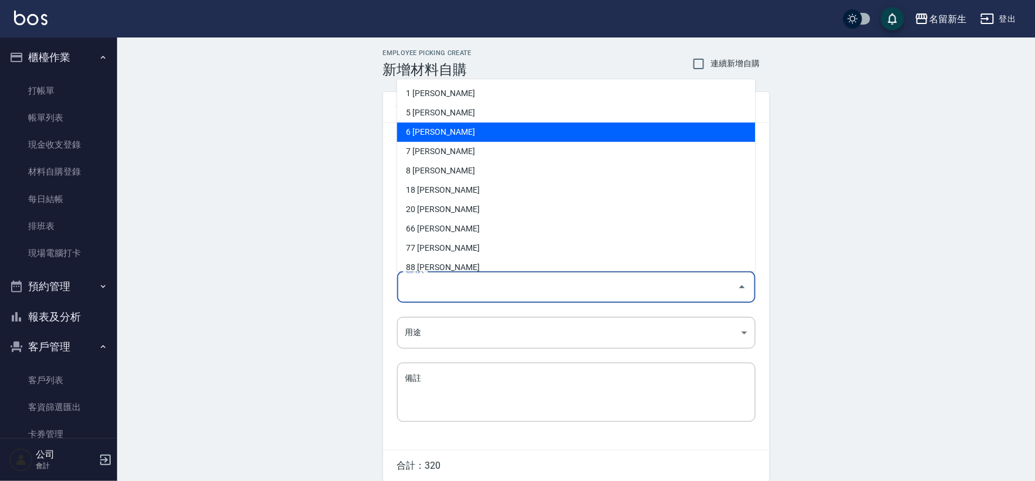
click at [488, 124] on li "6 [PERSON_NAME]" at bounding box center [576, 131] width 358 height 19
type input "謝宛茹"
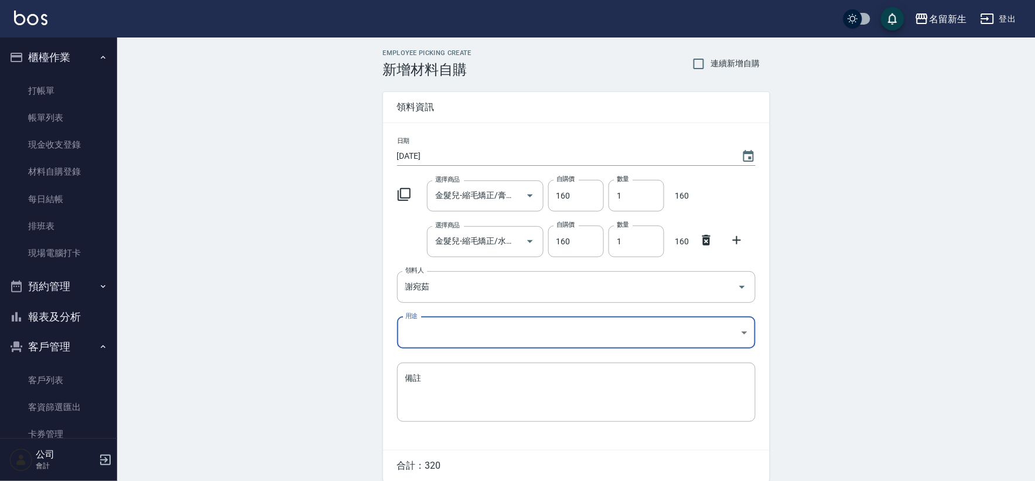
click at [465, 340] on body "名留新生 登出 櫃檯作業 打帳單 帳單列表 現金收支登錄 材料自購登錄 每日結帳 排班表 現場電腦打卡 預約管理 預約管理 單日預約紀錄 單週預約紀錄 報表及…" at bounding box center [517, 264] width 1035 height 528
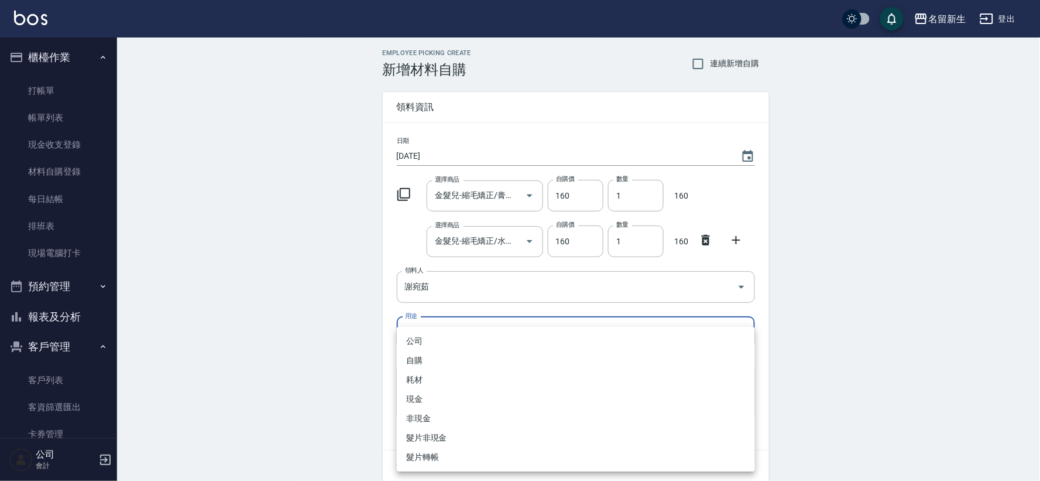
click at [441, 361] on li "自購" at bounding box center [576, 360] width 358 height 19
type input "自購"
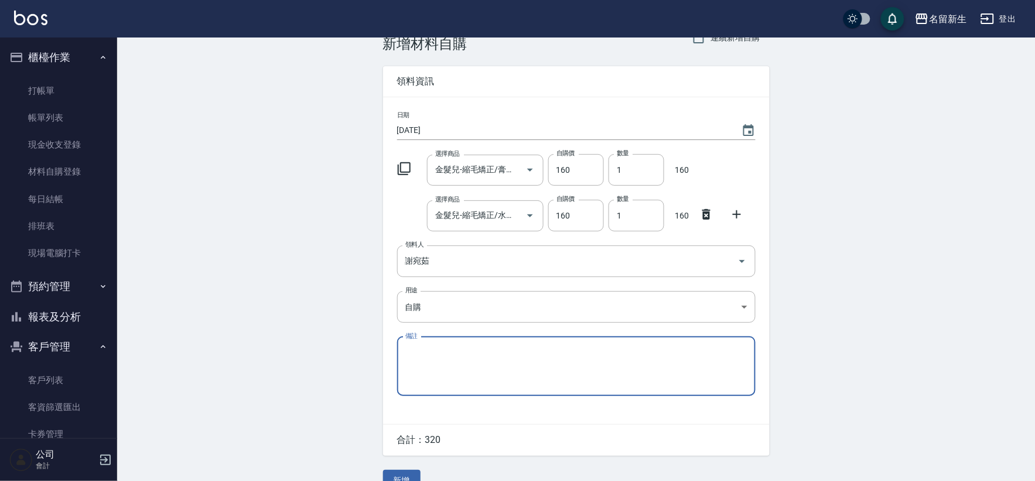
scroll to position [49, 0]
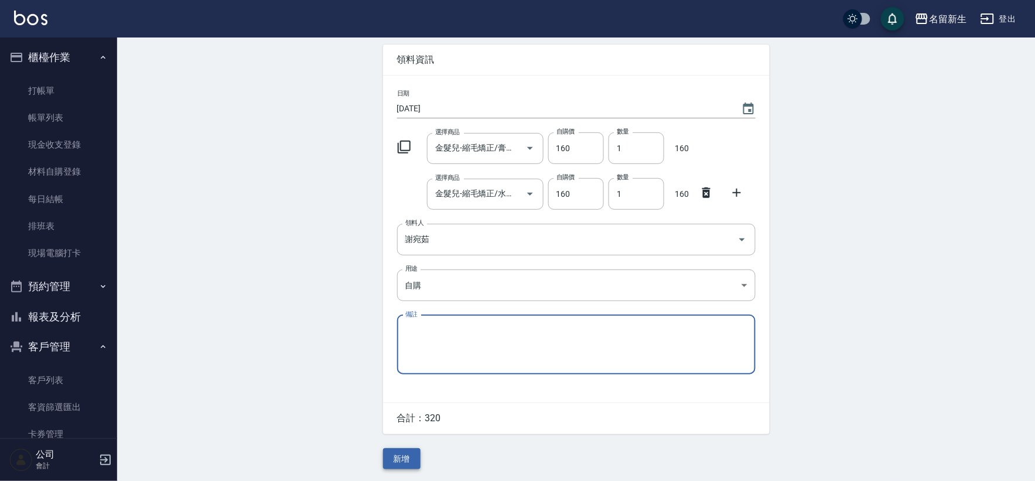
click at [412, 459] on button "新增" at bounding box center [401, 459] width 37 height 22
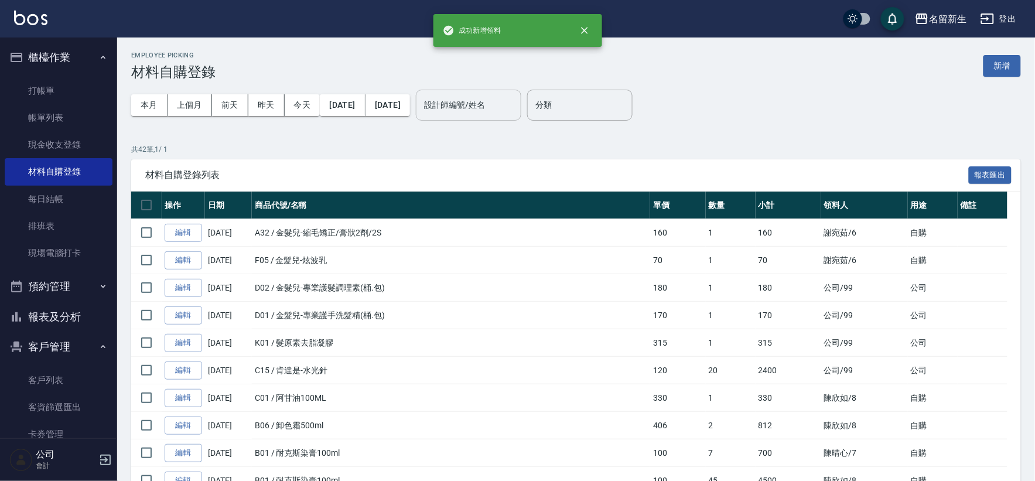
click at [516, 112] on input "設計師編號/姓名" at bounding box center [468, 105] width 95 height 20
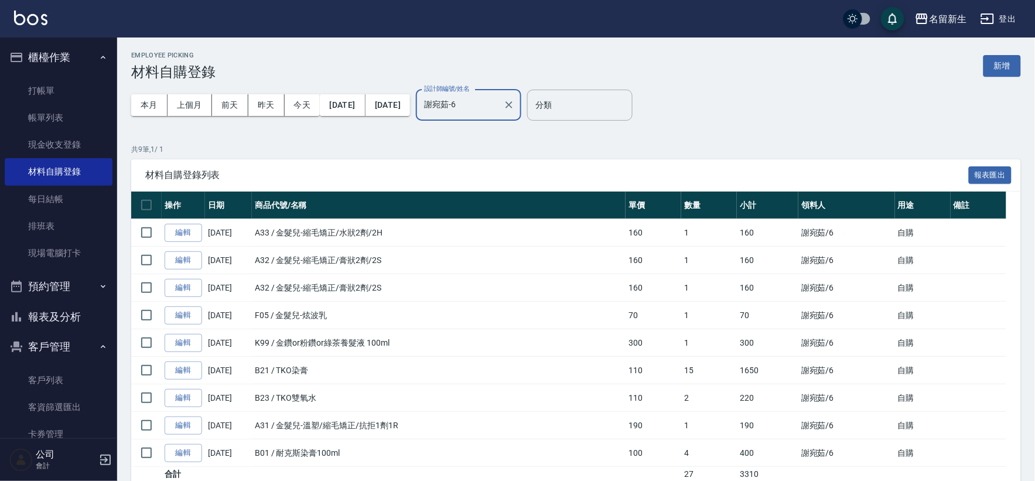
type input "謝宛茹-6"
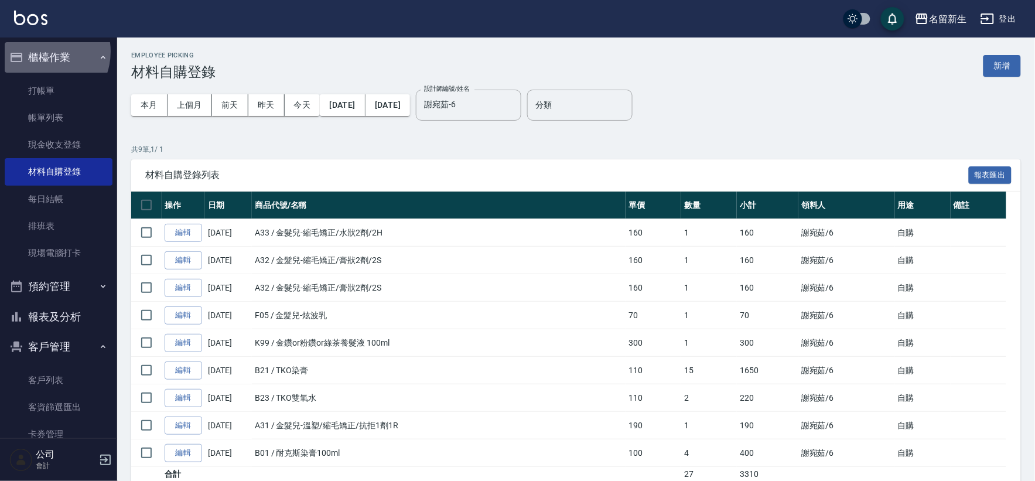
click at [42, 52] on button "櫃檯作業" at bounding box center [59, 57] width 108 height 30
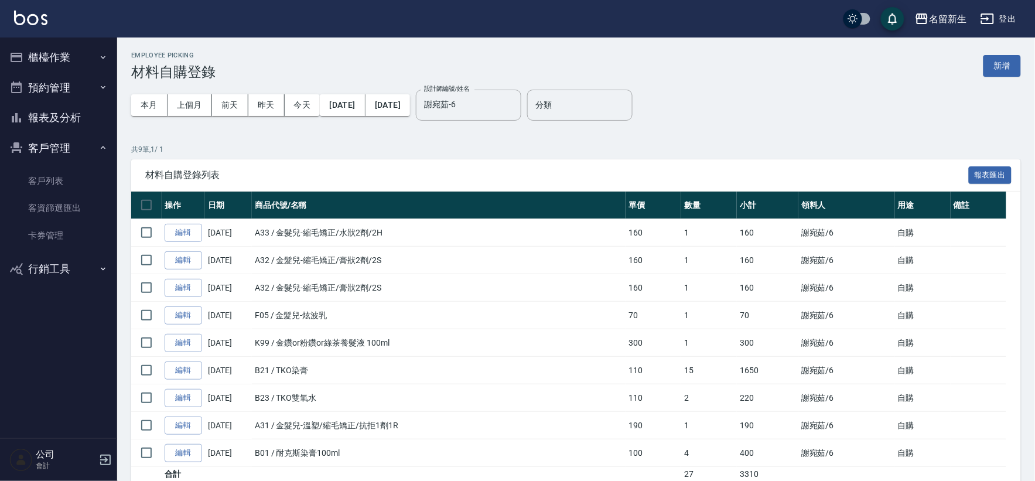
click at [54, 142] on button "客戶管理" at bounding box center [59, 148] width 108 height 30
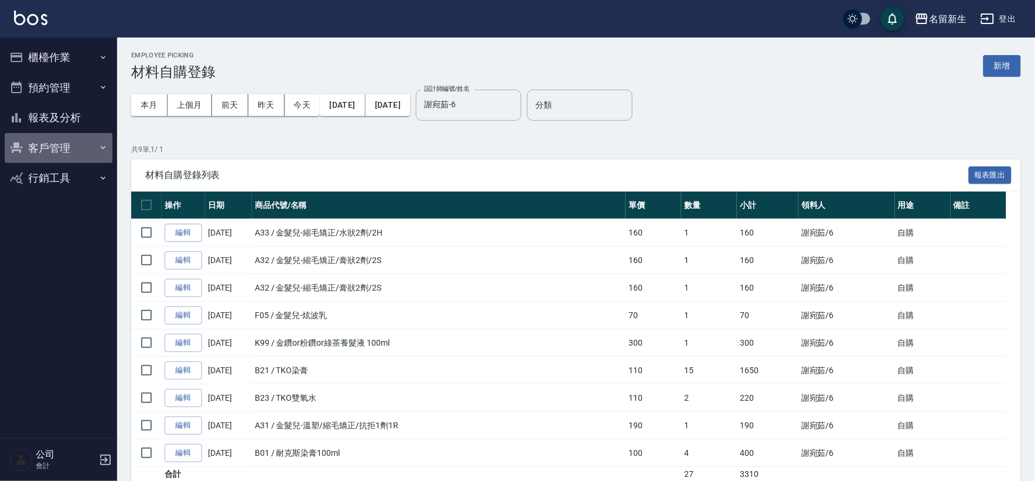
click at [55, 147] on button "客戶管理" at bounding box center [59, 148] width 108 height 30
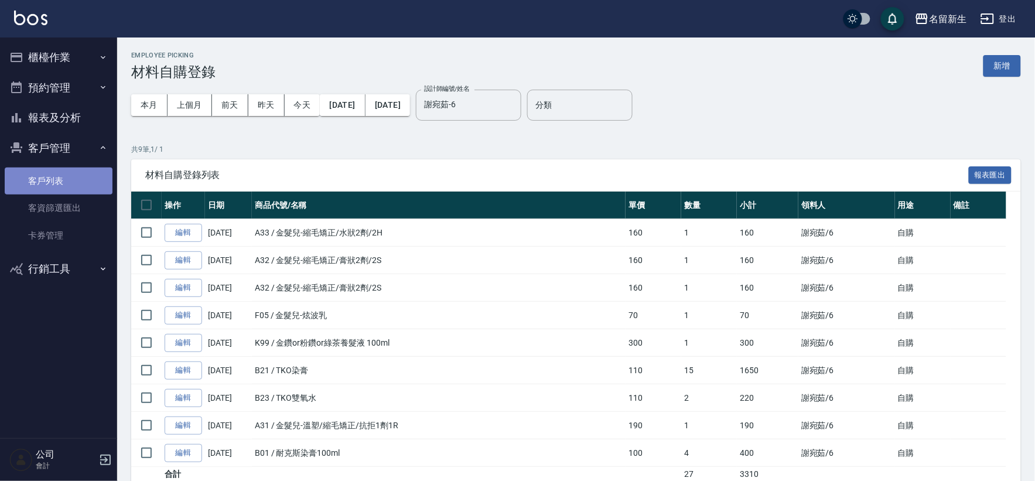
click at [53, 176] on link "客戶列表" at bounding box center [59, 180] width 108 height 27
